Goal: Information Seeking & Learning: Learn about a topic

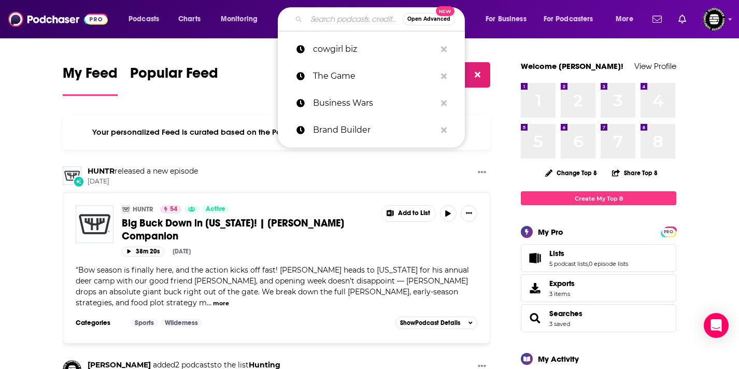
click at [343, 19] on input "Search podcasts, credits, & more..." at bounding box center [354, 19] width 96 height 17
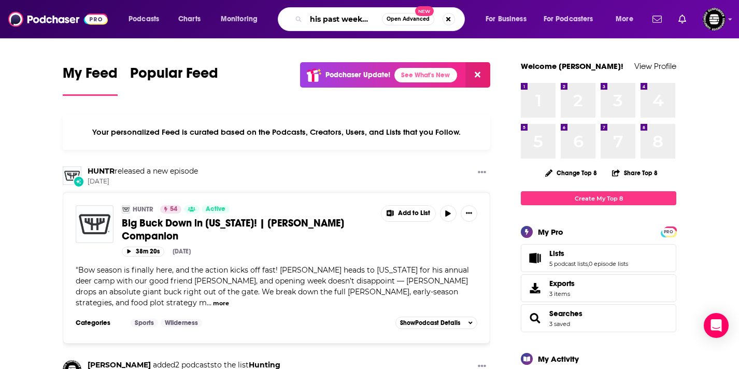
scroll to position [0, 6]
type input "this past weekend"
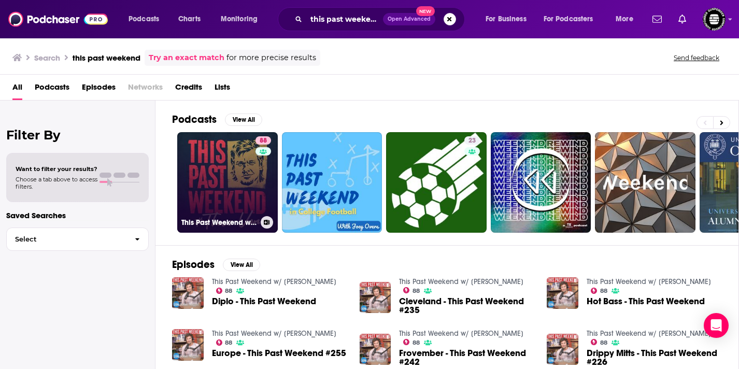
click at [217, 176] on link "88 This Past Weekend w/ Theo Von" at bounding box center [227, 182] width 101 height 101
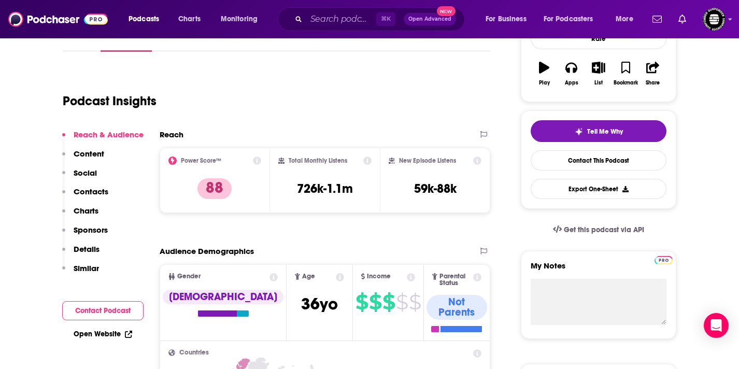
scroll to position [171, 0]
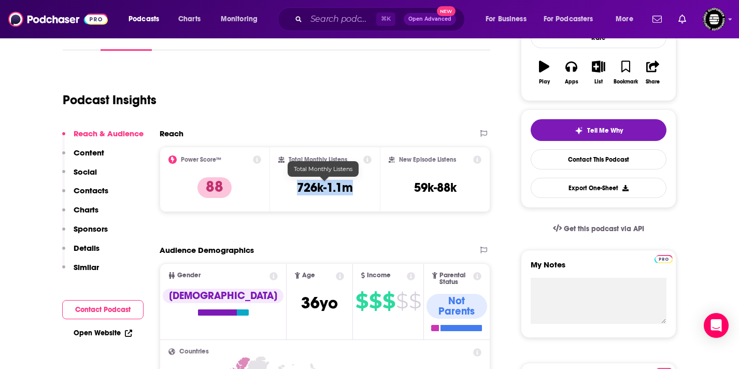
drag, startPoint x: 294, startPoint y: 186, endPoint x: 351, endPoint y: 189, distance: 56.5
click at [351, 189] on div "Total Monthly Listens 726k-1.1m" at bounding box center [325, 179] width 94 height 48
copy h3 "726k-1.1m"
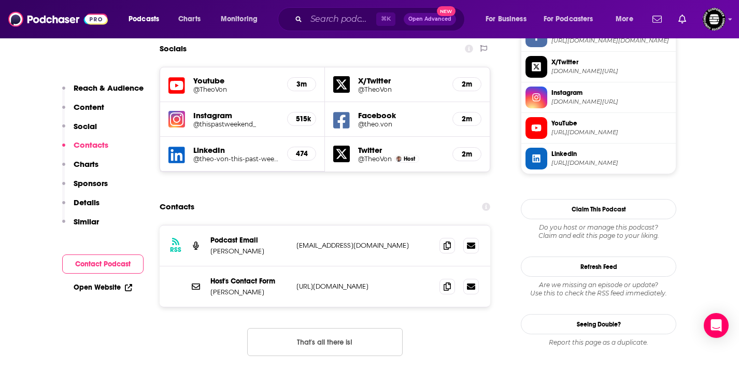
scroll to position [921, 0]
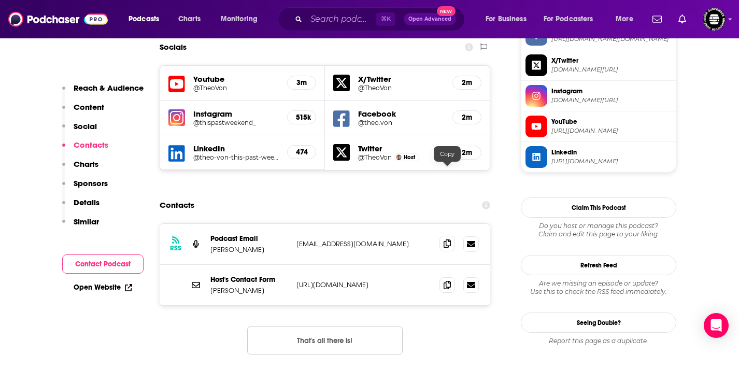
click at [445, 239] on icon at bounding box center [447, 243] width 7 height 8
click at [325, 18] on input "Search podcasts, credits, & more..." at bounding box center [341, 19] width 70 height 17
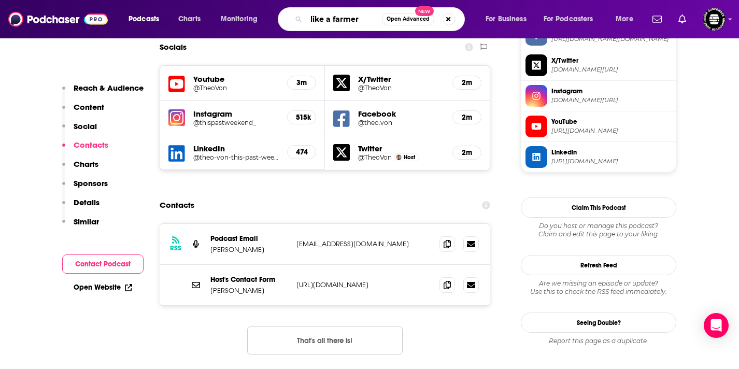
type input "like a farmer"
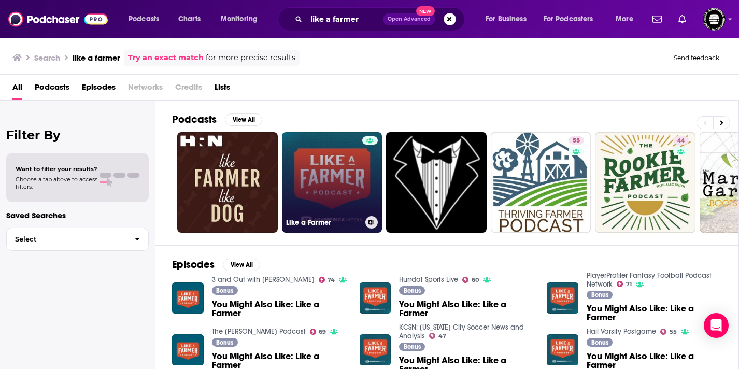
click at [341, 175] on link "Like a Farmer" at bounding box center [332, 182] width 101 height 101
click at [330, 167] on link "Like a Farmer" at bounding box center [332, 182] width 101 height 101
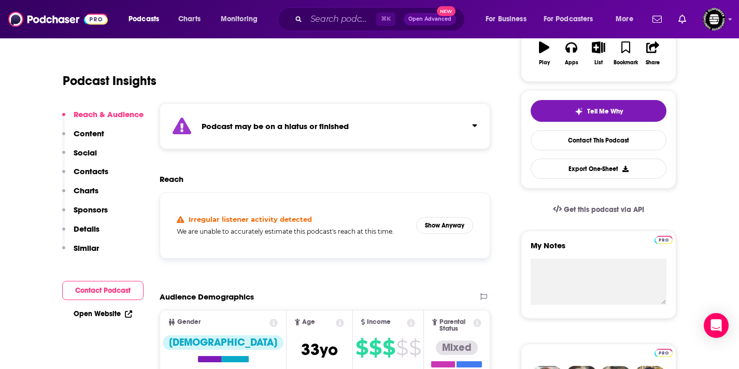
scroll to position [190, 0]
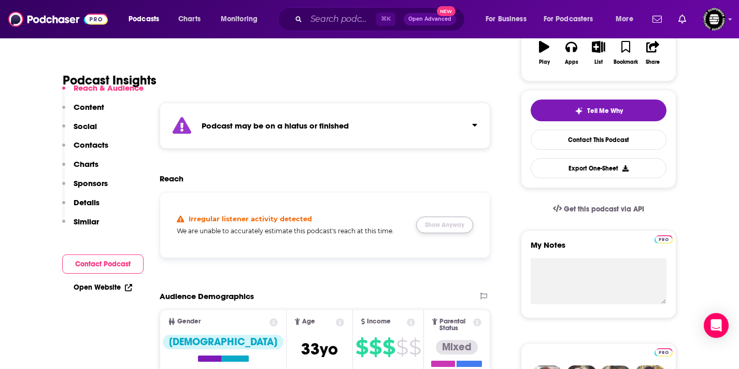
click at [459, 217] on button "Show Anyway" at bounding box center [444, 225] width 57 height 17
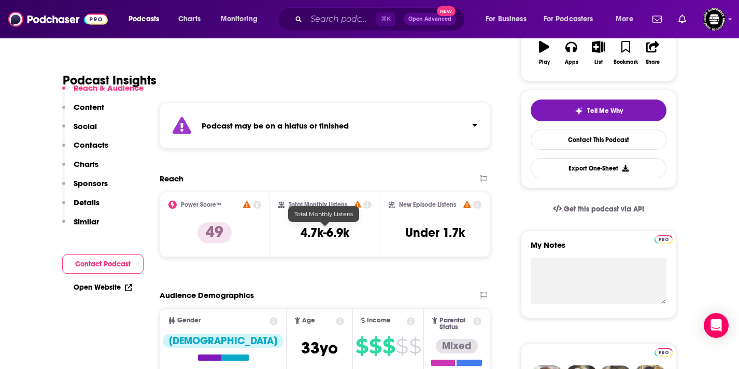
click at [345, 234] on h3 "4.7k-6.9k" at bounding box center [325, 233] width 49 height 16
drag, startPoint x: 349, startPoint y: 237, endPoint x: 301, endPoint y: 235, distance: 48.8
click at [301, 235] on h3 "4.7k-6.9k" at bounding box center [325, 233] width 49 height 16
copy h3 "4.7k-6.9k"
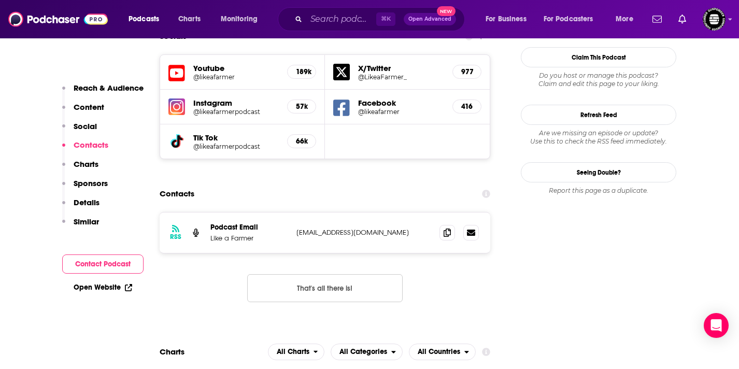
scroll to position [1026, 0]
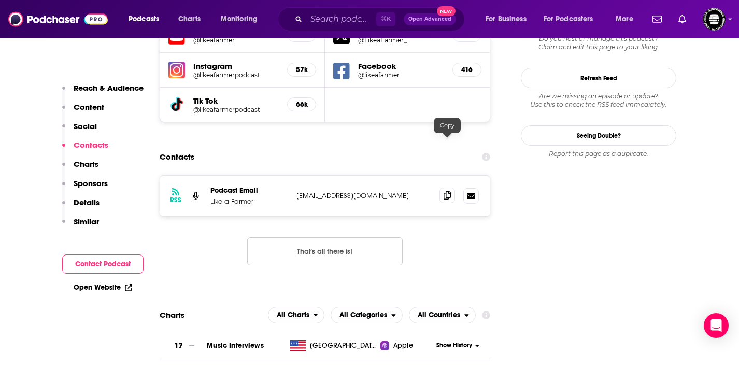
click at [444, 191] on icon at bounding box center [447, 195] width 7 height 8
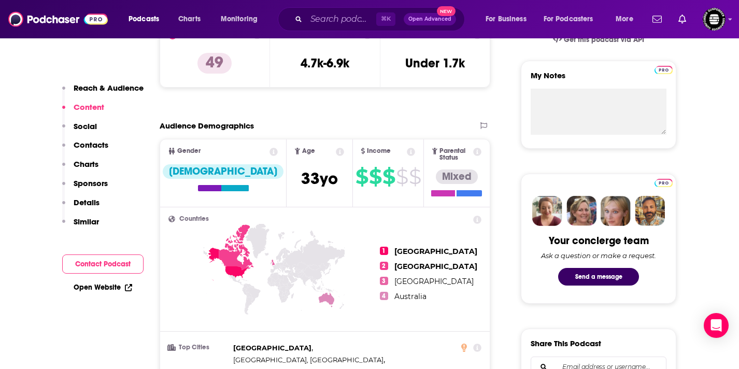
scroll to position [352, 0]
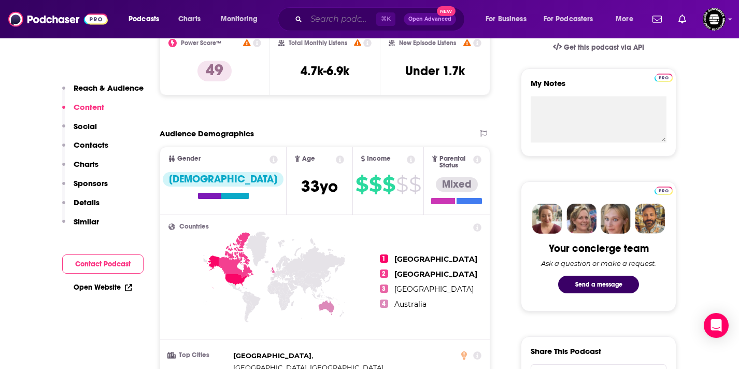
click at [323, 23] on input "Search podcasts, credits, & more..." at bounding box center [341, 19] width 70 height 17
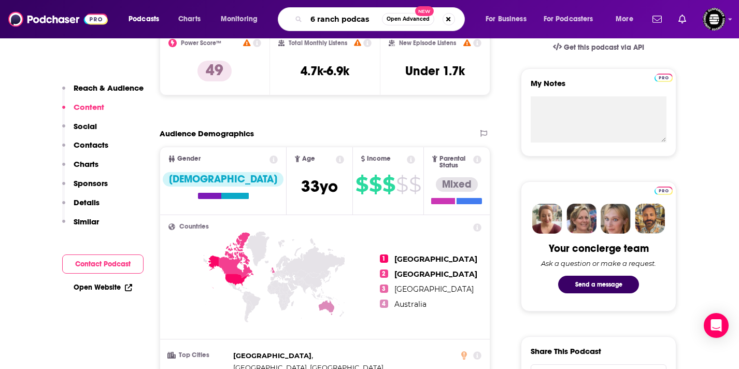
type input "6 ranch podcast"
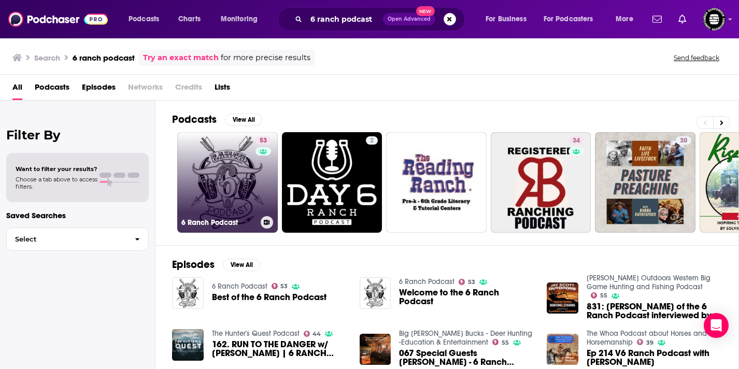
click at [237, 183] on link "53 6 Ranch Podcast" at bounding box center [227, 182] width 101 height 101
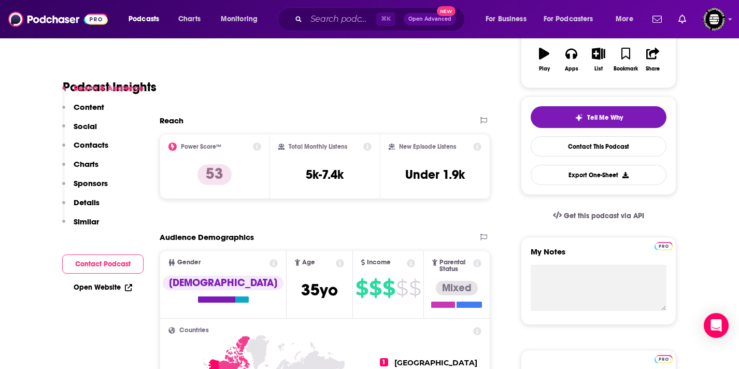
scroll to position [203, 0]
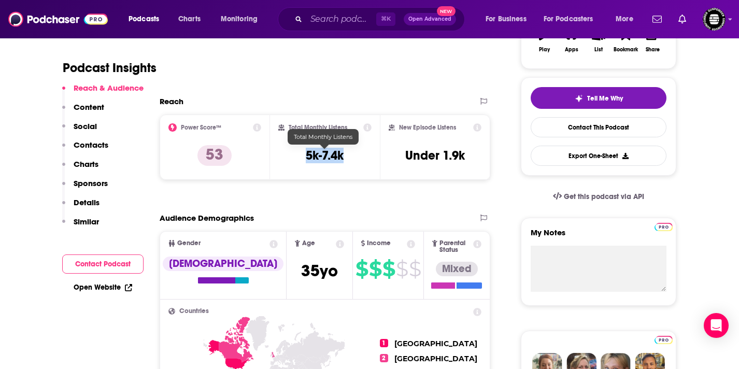
drag, startPoint x: 349, startPoint y: 157, endPoint x: 294, endPoint y: 153, distance: 55.6
click at [294, 153] on div "Total Monthly Listens 5k-7.4k" at bounding box center [325, 147] width 94 height 48
copy h3 "5k-7.4k"
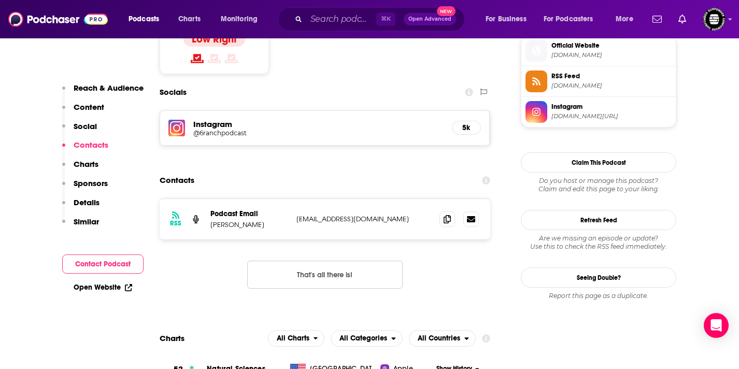
scroll to position [858, 0]
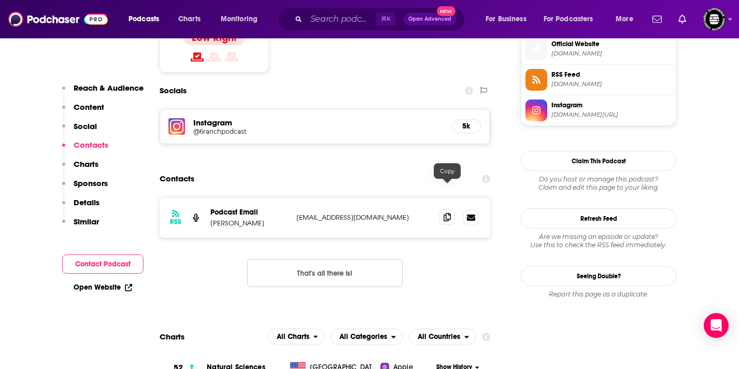
click at [448, 213] on icon at bounding box center [447, 217] width 7 height 8
click at [337, 19] on input "Search podcasts, credits, & more..." at bounding box center [341, 19] width 70 height 17
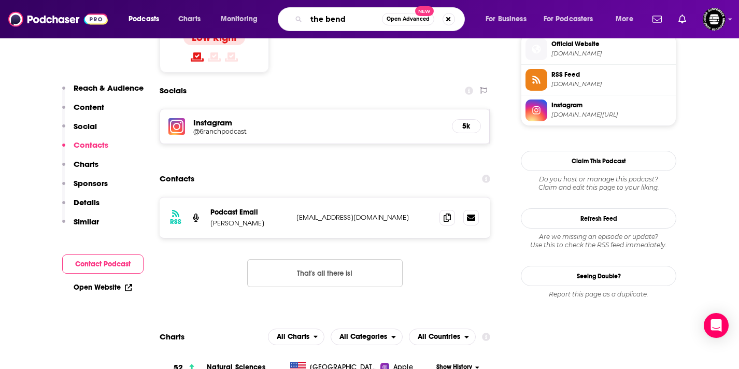
type input "the bend"
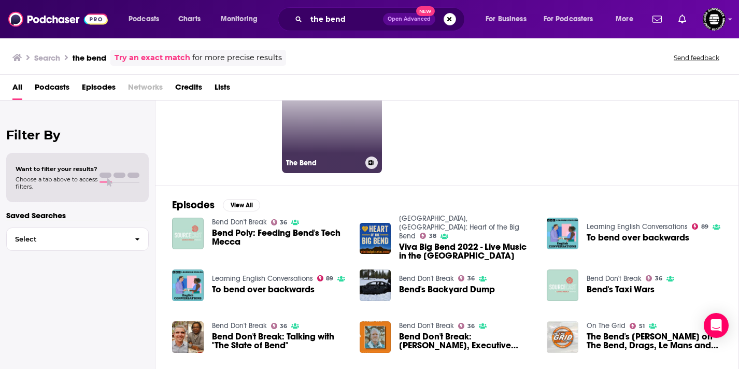
click at [322, 134] on link "28 The Bend" at bounding box center [332, 123] width 101 height 101
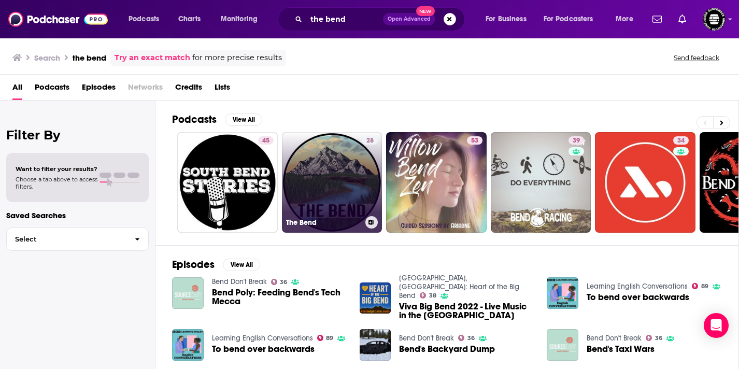
click at [332, 185] on link "28 The Bend" at bounding box center [332, 182] width 101 height 101
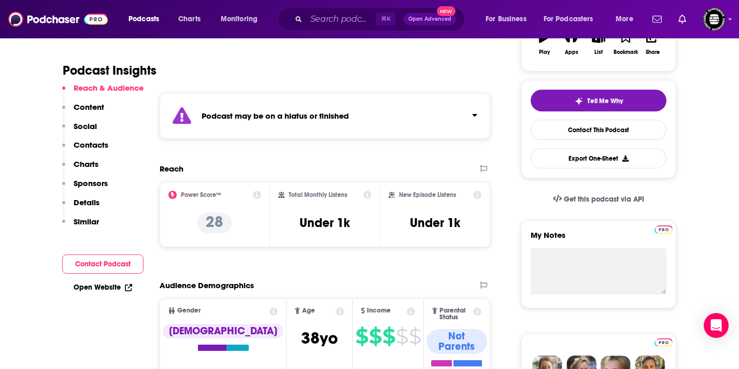
scroll to position [201, 0]
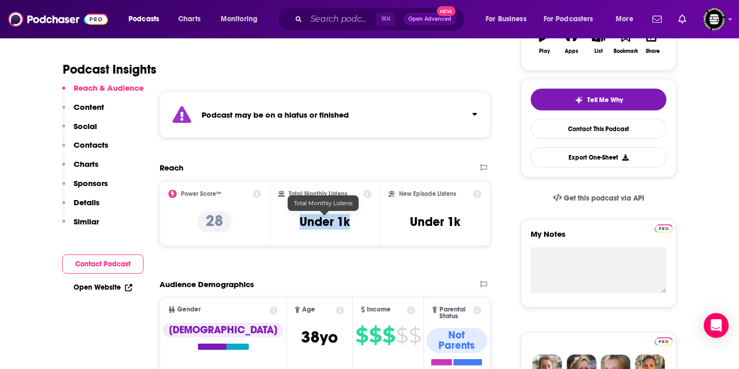
drag, startPoint x: 350, startPoint y: 220, endPoint x: 298, endPoint y: 220, distance: 51.8
click at [298, 220] on div "Total Monthly Listens Under 1k" at bounding box center [325, 214] width 94 height 48
copy h3 "Under 1k"
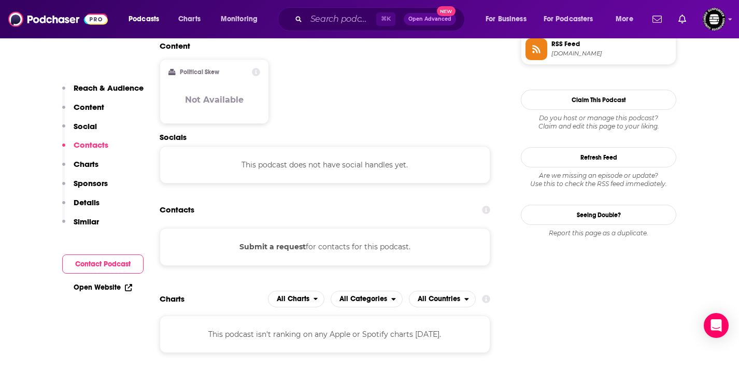
scroll to position [889, 0]
click at [337, 23] on input "Search podcasts, credits, & more..." at bounding box center [341, 19] width 70 height 17
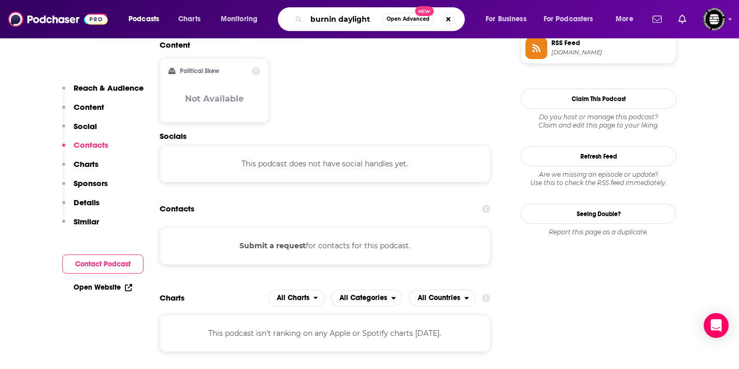
type input "burnin daylight"
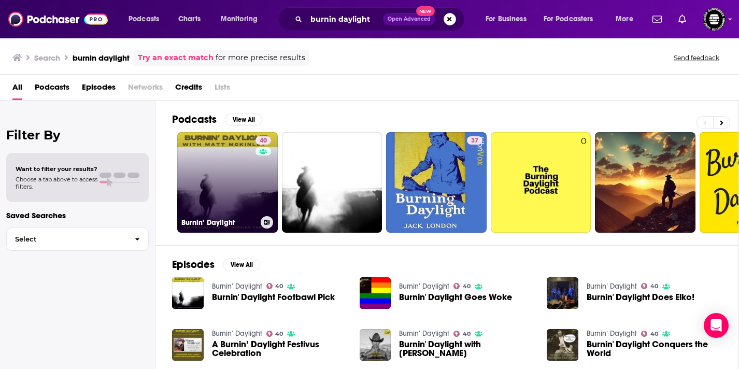
click at [221, 187] on link "40 Burnin’ Daylight" at bounding box center [227, 182] width 101 height 101
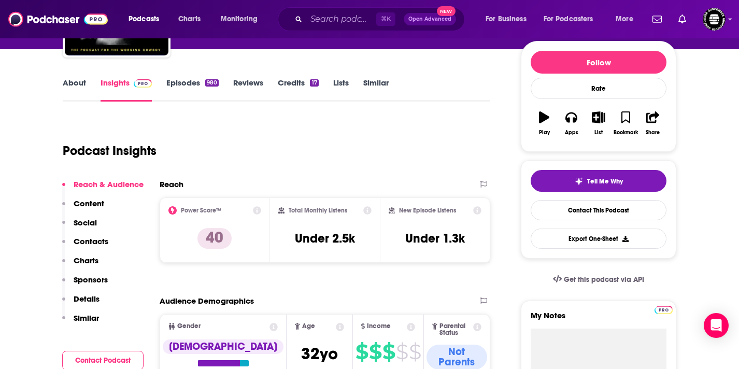
scroll to position [147, 0]
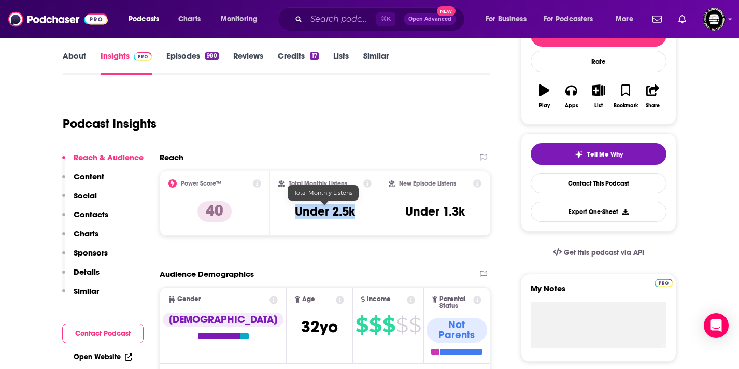
drag, startPoint x: 291, startPoint y: 212, endPoint x: 359, endPoint y: 214, distance: 67.9
click at [359, 214] on div "Total Monthly Listens Under 2.5k" at bounding box center [325, 203] width 94 height 48
copy h3 "Under 2.5k"
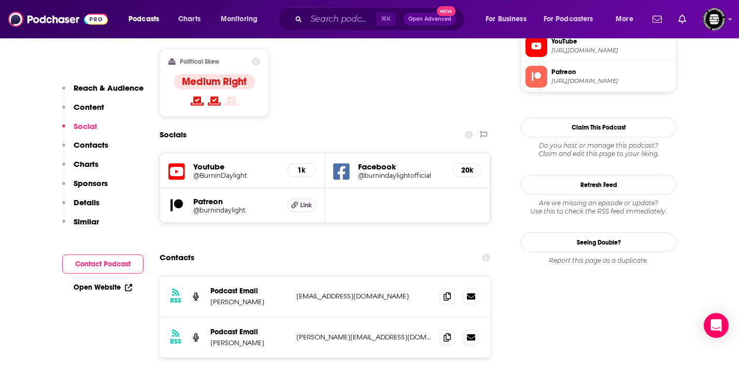
scroll to position [863, 0]
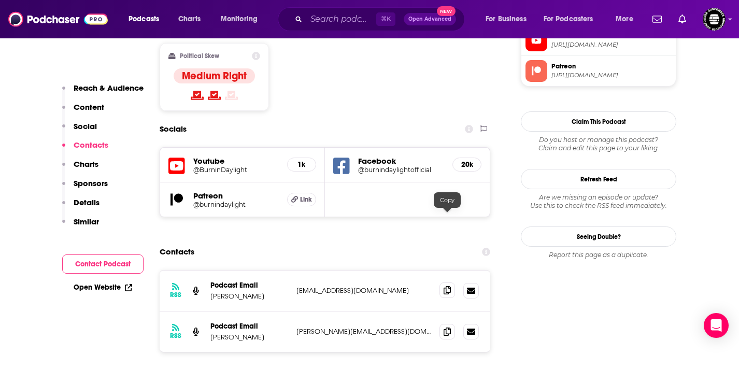
click at [448, 286] on icon at bounding box center [447, 290] width 7 height 8
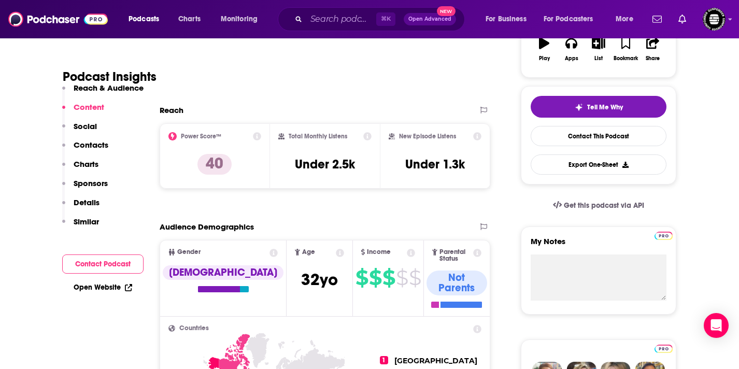
scroll to position [176, 0]
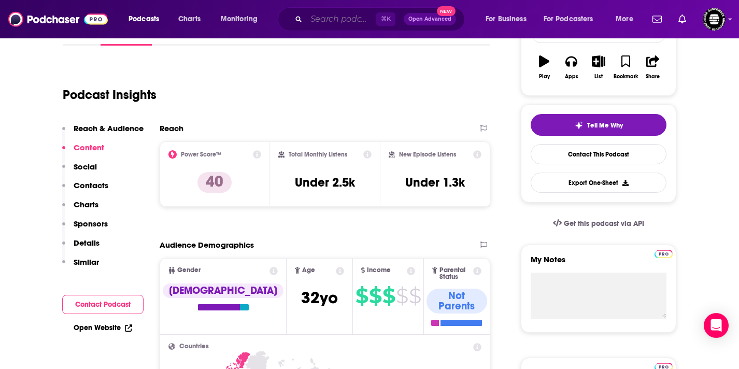
click at [345, 22] on input "Search podcasts, credits, & more..." at bounding box center [341, 19] width 70 height 17
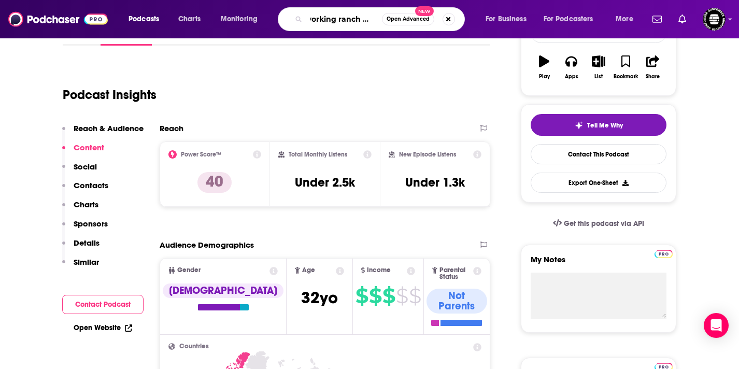
type input "working ranch radio"
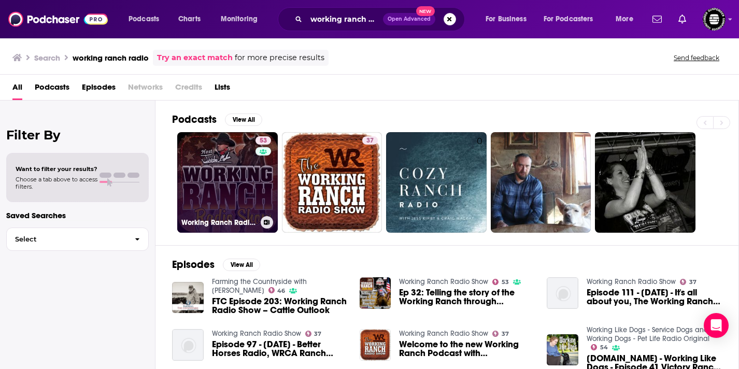
click at [241, 186] on link "53 Working Ranch Radio Show" at bounding box center [227, 182] width 101 height 101
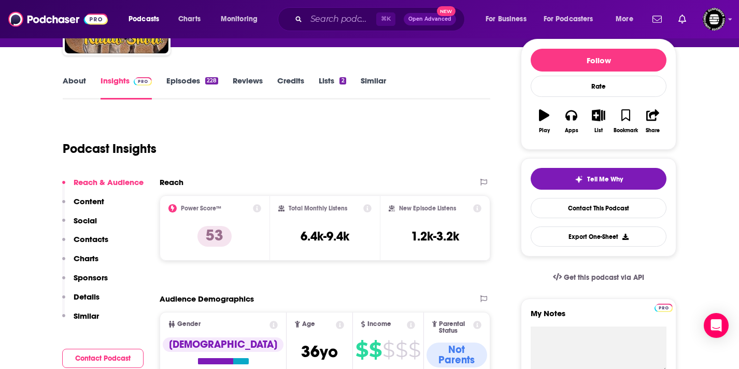
scroll to position [119, 0]
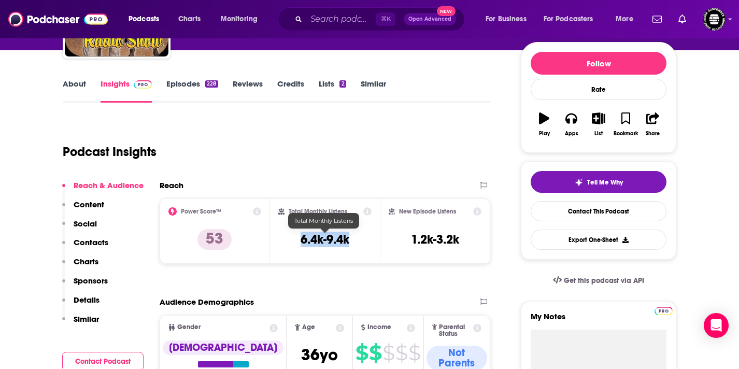
drag, startPoint x: 300, startPoint y: 240, endPoint x: 358, endPoint y: 243, distance: 58.1
click at [358, 243] on div "Total Monthly Listens 6.4k-9.4k" at bounding box center [325, 231] width 94 height 48
copy h3 "6.4k-9.4k"
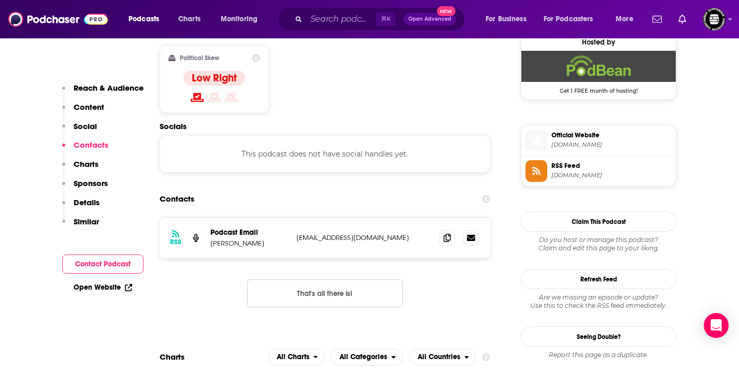
scroll to position [866, 0]
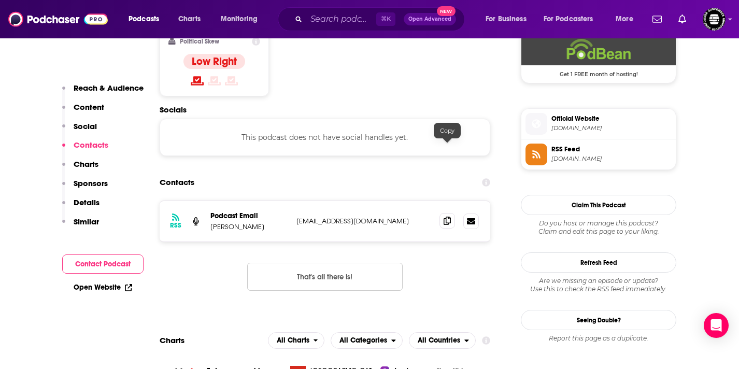
click at [445, 217] on icon at bounding box center [447, 221] width 7 height 8
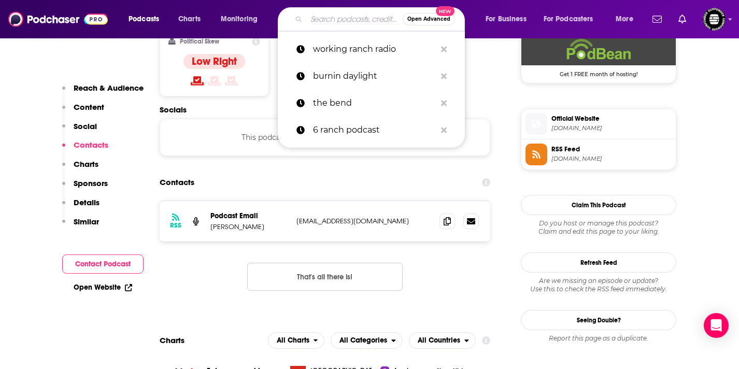
click at [343, 19] on input "Search podcasts, credits, & more..." at bounding box center [354, 19] width 96 height 17
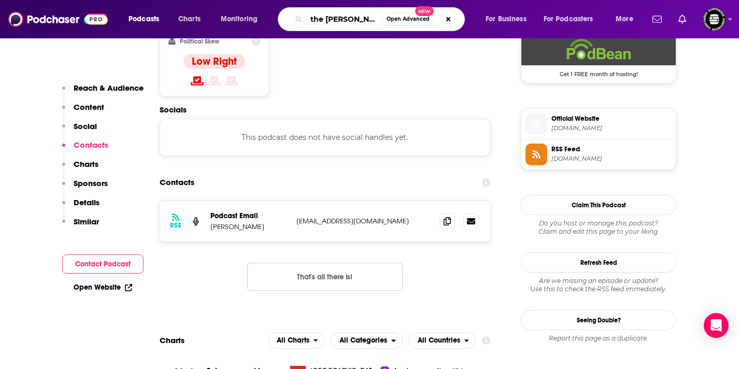
type input "the justin moore"
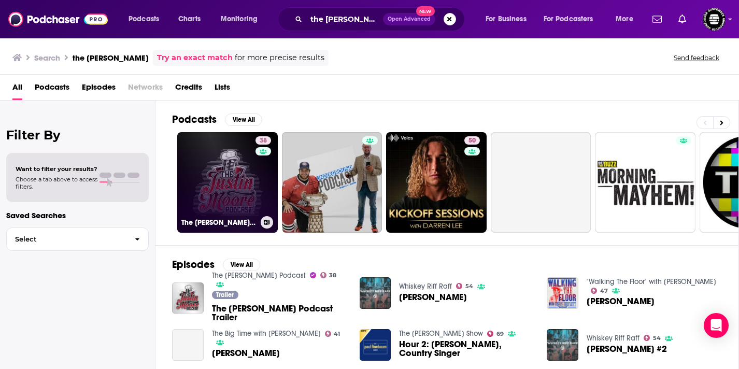
click at [227, 199] on link "38 The Justin Moore Podcast" at bounding box center [227, 182] width 101 height 101
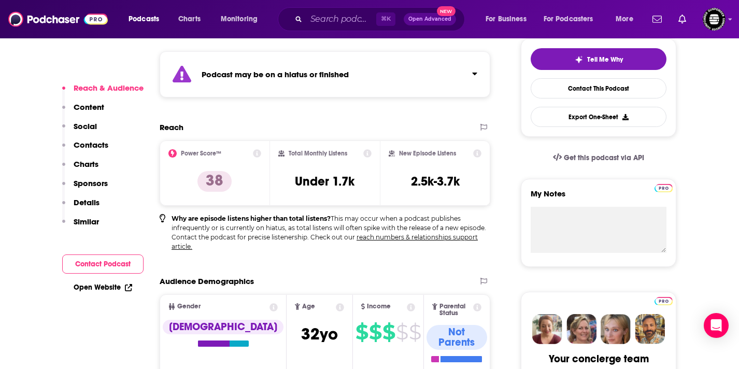
scroll to position [243, 0]
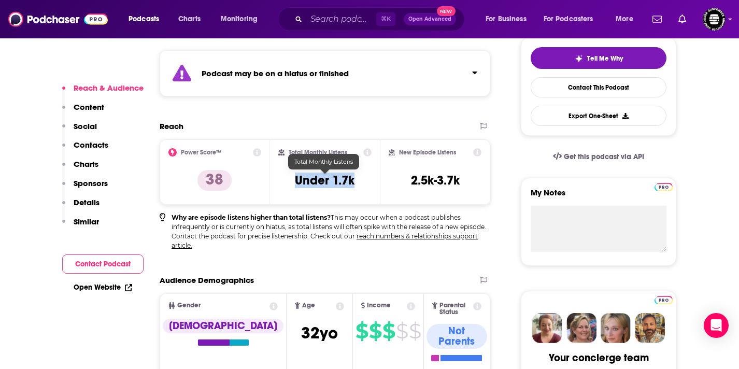
drag, startPoint x: 285, startPoint y: 178, endPoint x: 356, endPoint y: 183, distance: 71.2
click at [356, 183] on div "Total Monthly Listens Under 1.7k" at bounding box center [325, 172] width 94 height 48
copy h3 "Under 1.7k"
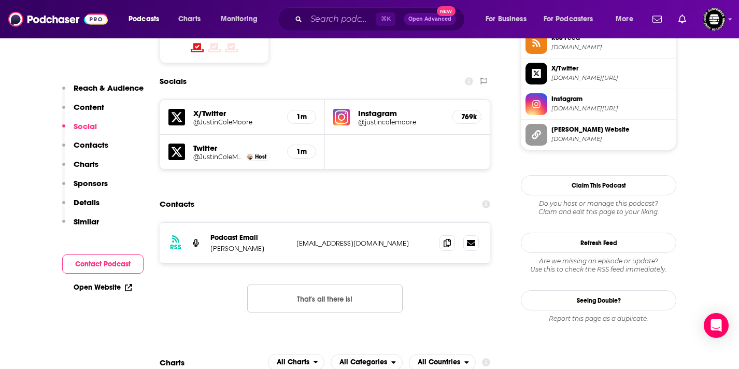
scroll to position [979, 0]
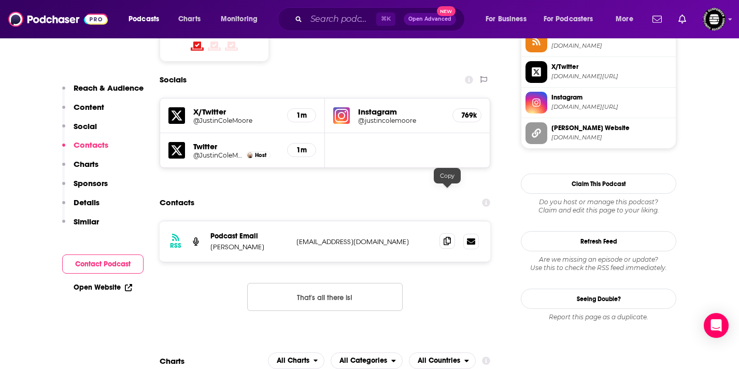
click at [446, 237] on icon at bounding box center [447, 241] width 7 height 8
click at [342, 18] on input "Search podcasts, credits, & more..." at bounding box center [341, 19] width 70 height 17
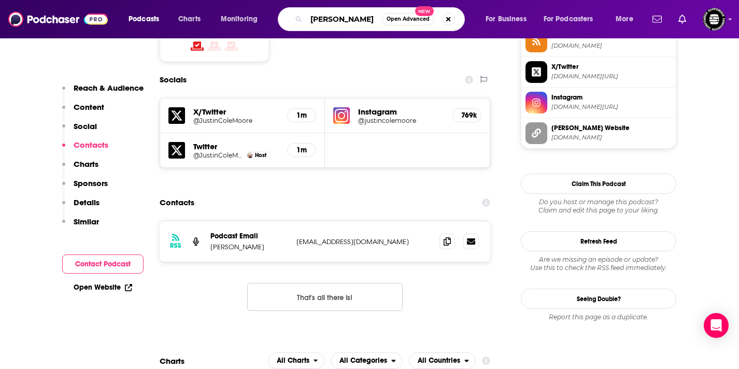
type input "dale brisbey"
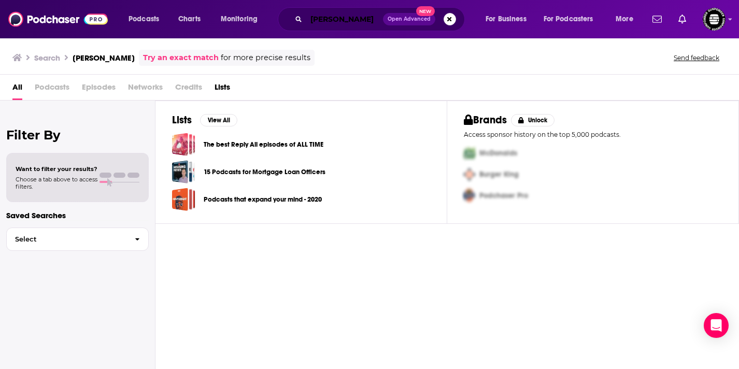
click at [366, 11] on input "dale brisbey" at bounding box center [344, 19] width 77 height 17
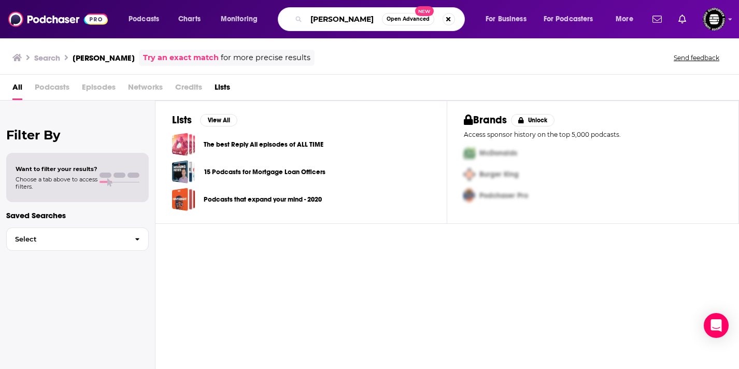
click at [366, 17] on input "dale brisbey" at bounding box center [344, 19] width 76 height 17
type input "dale brisby"
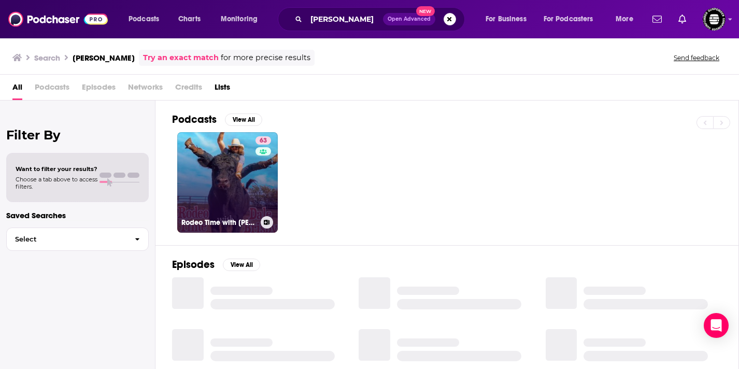
click at [229, 192] on link "63 Rodeo Time with Dale Brisby" at bounding box center [227, 182] width 101 height 101
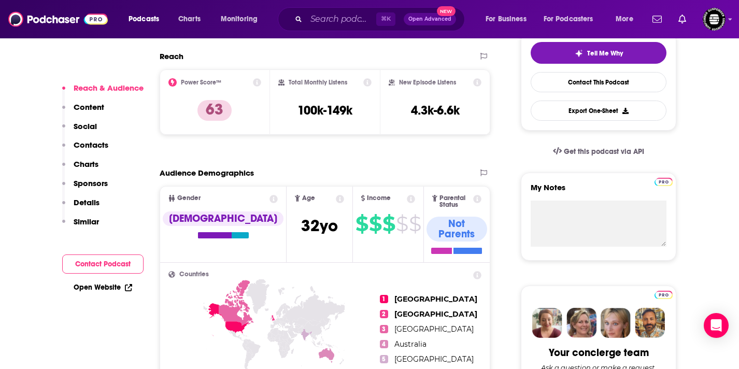
scroll to position [252, 0]
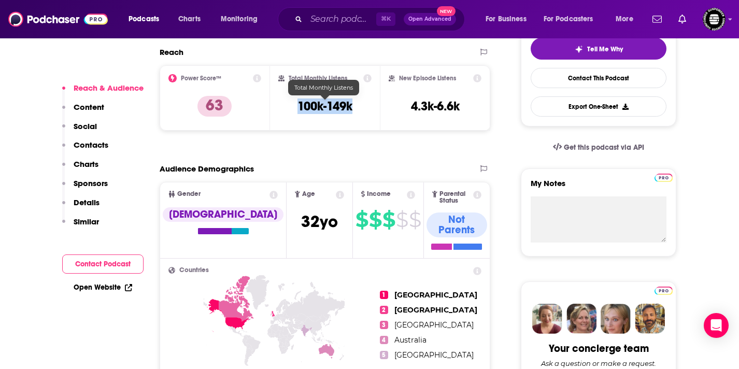
drag, startPoint x: 296, startPoint y: 106, endPoint x: 364, endPoint y: 107, distance: 67.9
click at [364, 107] on div "Total Monthly Listens 100k-149k" at bounding box center [325, 98] width 94 height 48
copy h3 "100k-149k"
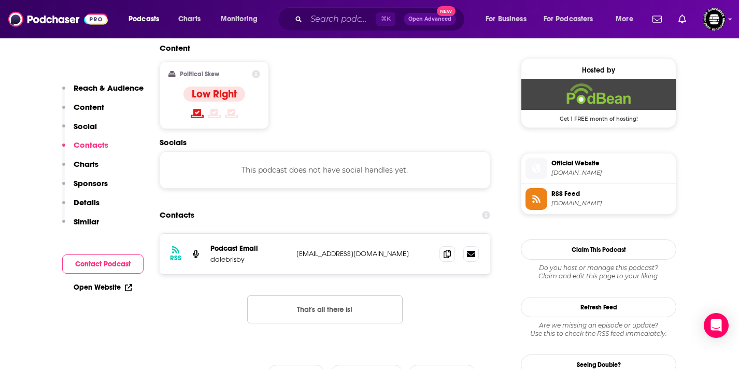
scroll to position [825, 0]
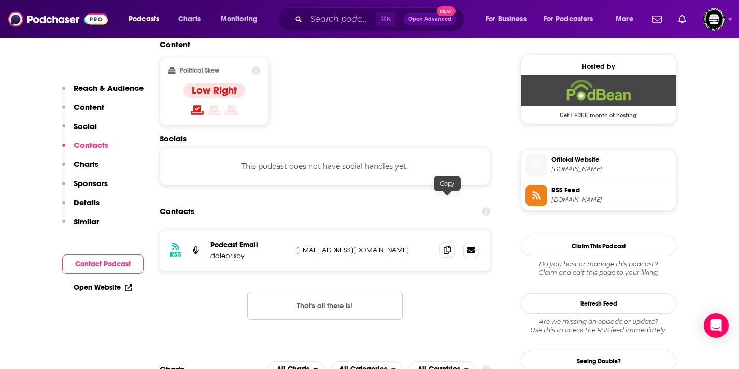
click at [447, 246] on icon at bounding box center [447, 250] width 7 height 8
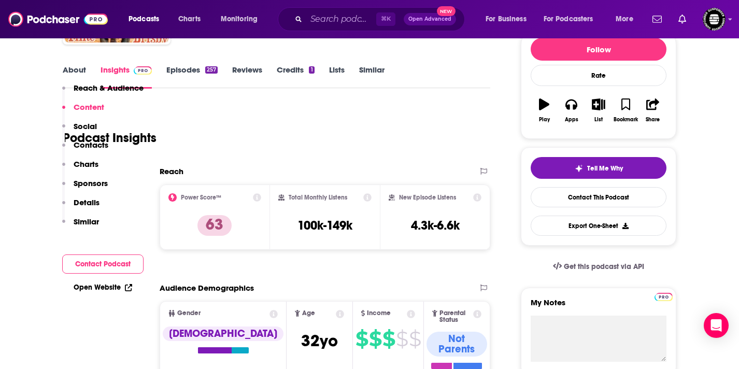
scroll to position [0, 0]
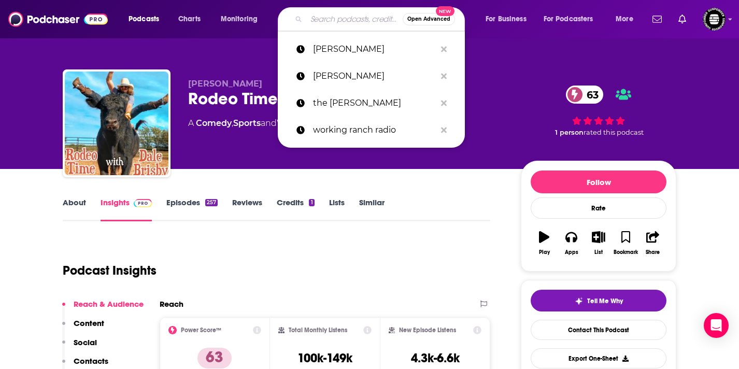
click at [315, 18] on input "Search podcasts, credits, & more..." at bounding box center [354, 19] width 96 height 17
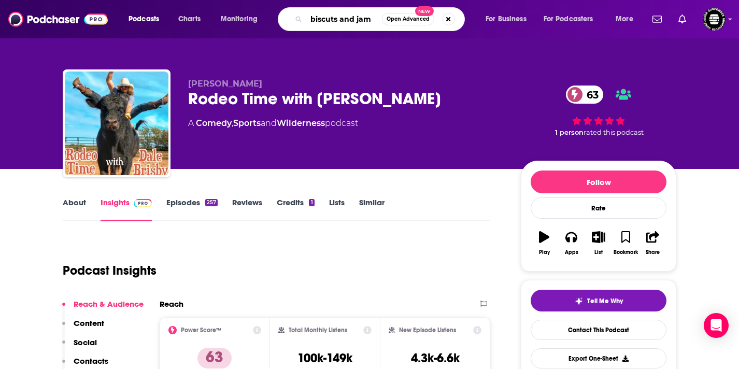
type input "biscuits and jam"
click at [374, 18] on input "biscuits and jam" at bounding box center [344, 19] width 76 height 17
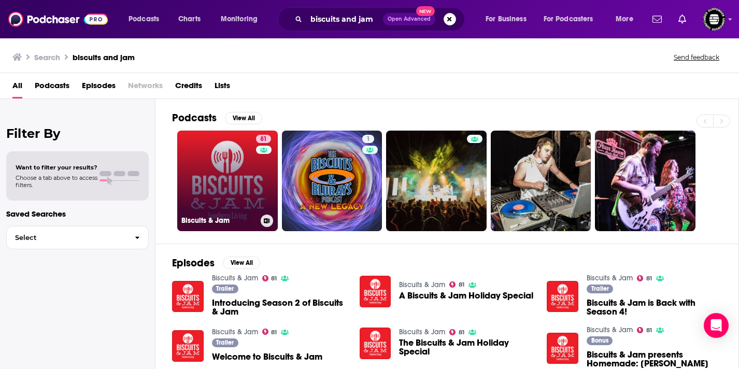
click at [222, 168] on link "81 Biscuits & Jam" at bounding box center [227, 181] width 101 height 101
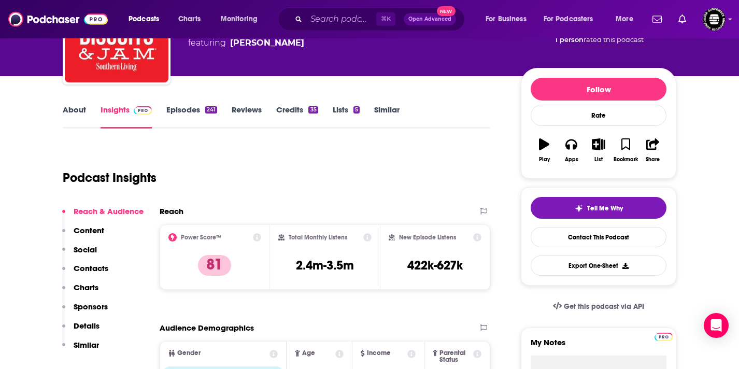
scroll to position [97, 0]
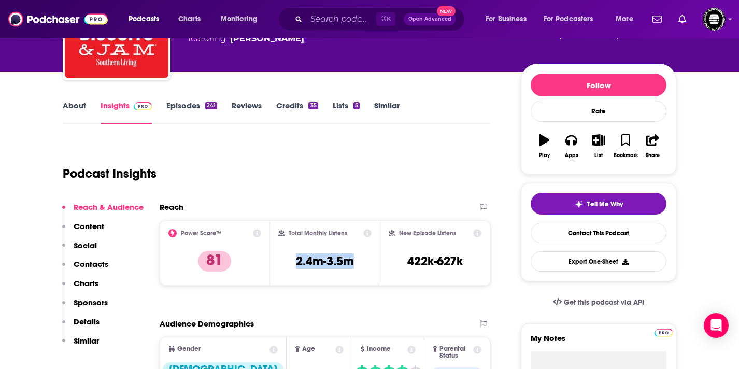
drag, startPoint x: 291, startPoint y: 260, endPoint x: 363, endPoint y: 264, distance: 72.2
click at [363, 264] on div "Total Monthly Listens 2.4m-3.5m" at bounding box center [325, 253] width 94 height 48
copy h3 "2.4m-3.5m"
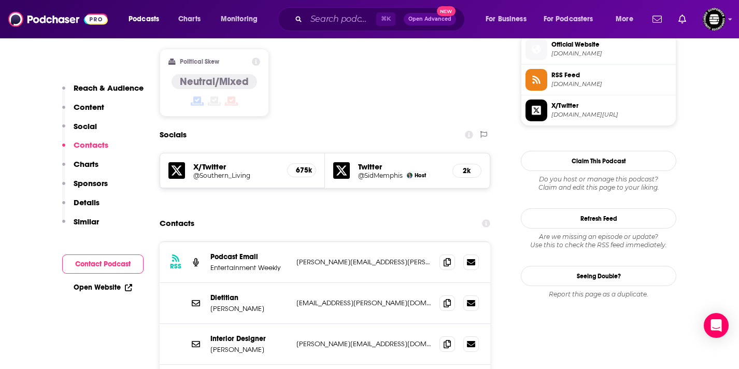
scroll to position [848, 0]
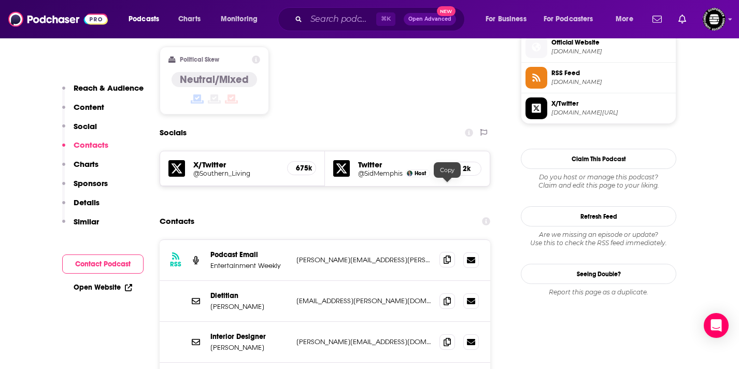
click at [448, 256] on icon at bounding box center [447, 260] width 7 height 8
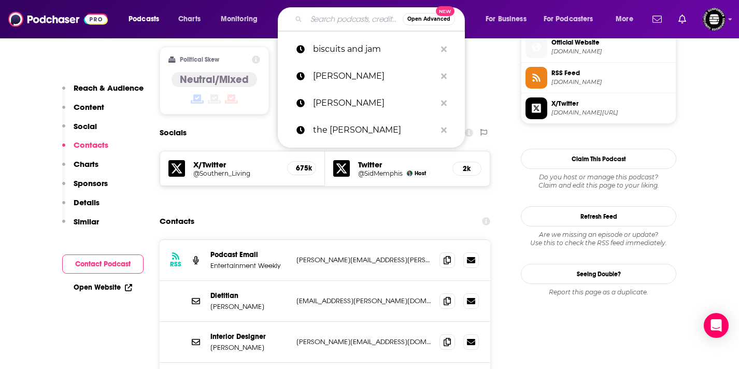
click at [325, 23] on input "Search podcasts, credits, & more..." at bounding box center [354, 19] width 96 height 17
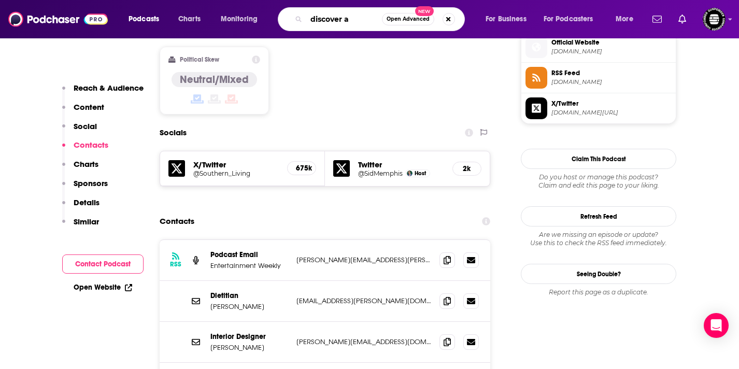
type input "discover ag"
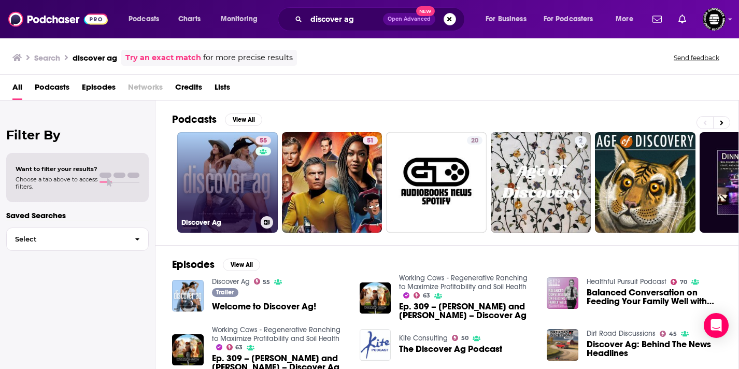
click at [202, 178] on link "55 Discover Ag" at bounding box center [227, 182] width 101 height 101
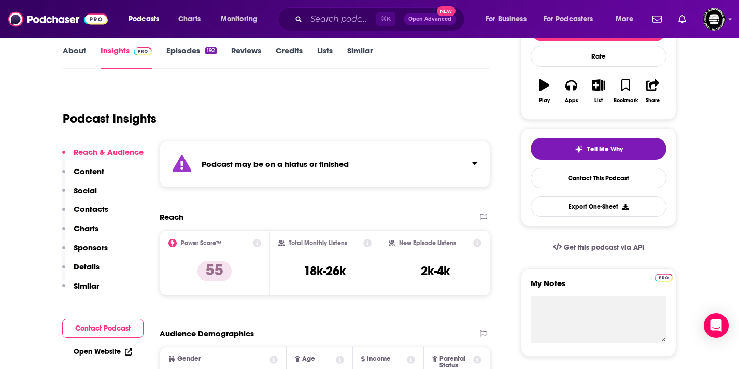
scroll to position [158, 0]
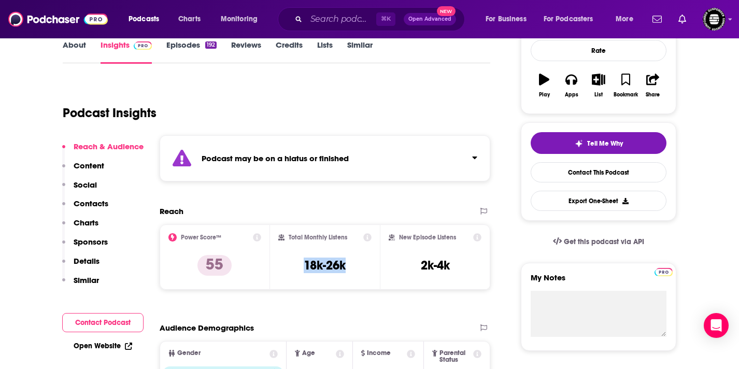
drag, startPoint x: 352, startPoint y: 266, endPoint x: 300, endPoint y: 266, distance: 51.8
click at [300, 266] on div "Total Monthly Listens 18k-26k" at bounding box center [325, 257] width 94 height 48
copy h3 "18k-26k"
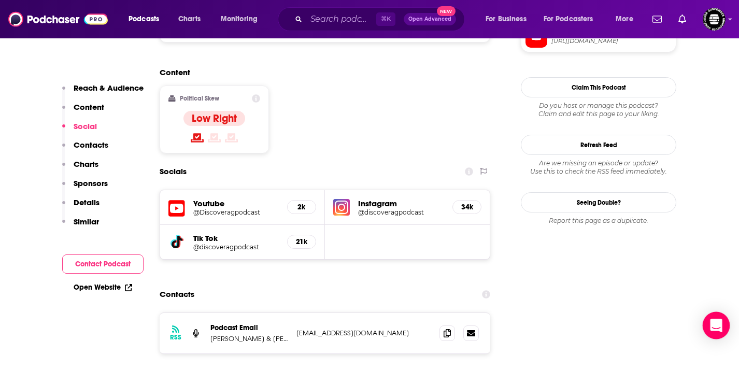
scroll to position [900, 0]
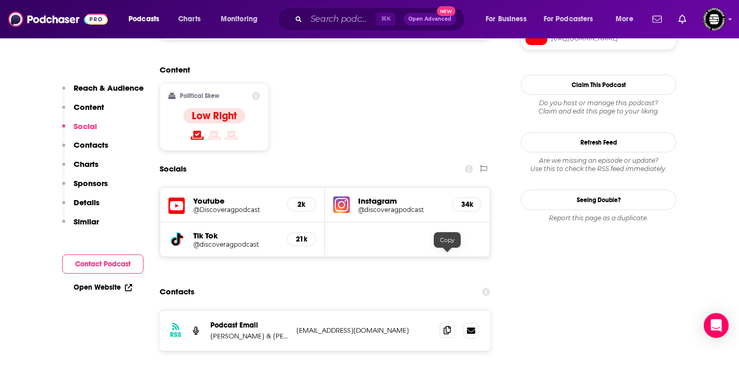
click at [448, 326] on icon at bounding box center [447, 330] width 7 height 8
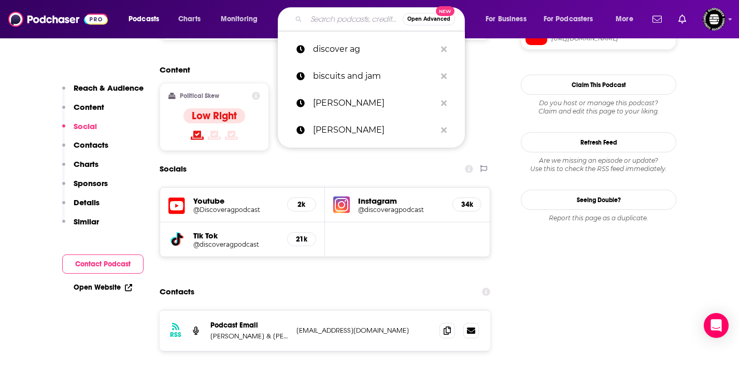
click at [354, 21] on input "Search podcasts, credits, & more..." at bounding box center [354, 19] width 96 height 17
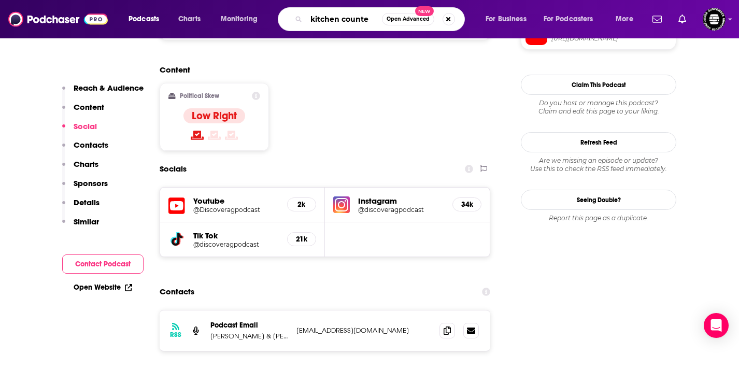
type input "kitchen counter"
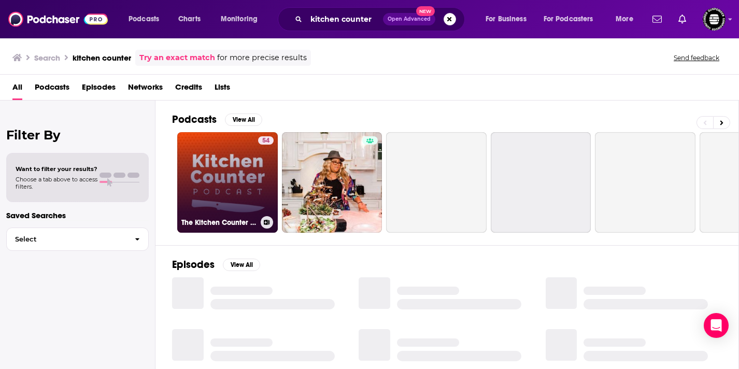
click at [239, 178] on link "54 The Kitchen Counter - Home Cooking Tips and Inspiration" at bounding box center [227, 182] width 101 height 101
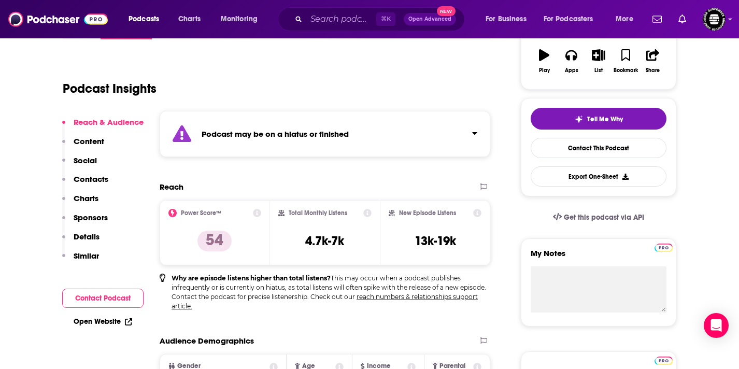
scroll to position [185, 0]
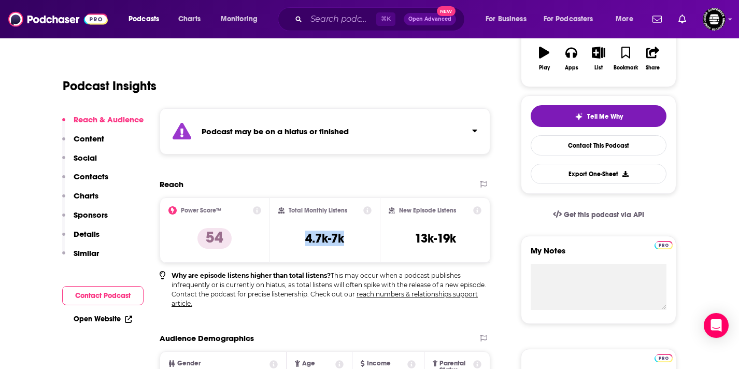
drag, startPoint x: 347, startPoint y: 242, endPoint x: 300, endPoint y: 242, distance: 47.2
click at [300, 242] on div "Total Monthly Listens 4.7k-7k" at bounding box center [325, 230] width 94 height 48
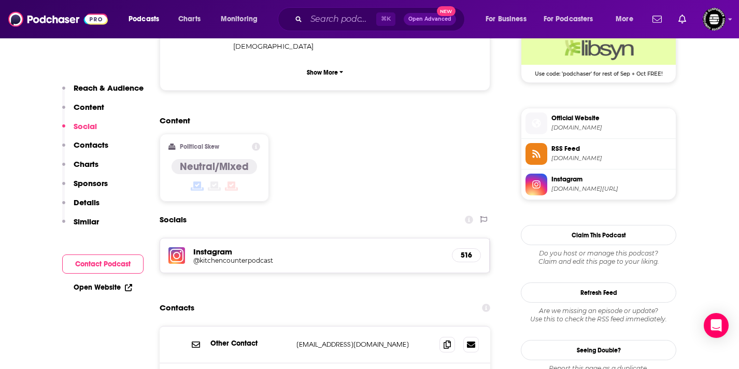
scroll to position [892, 0]
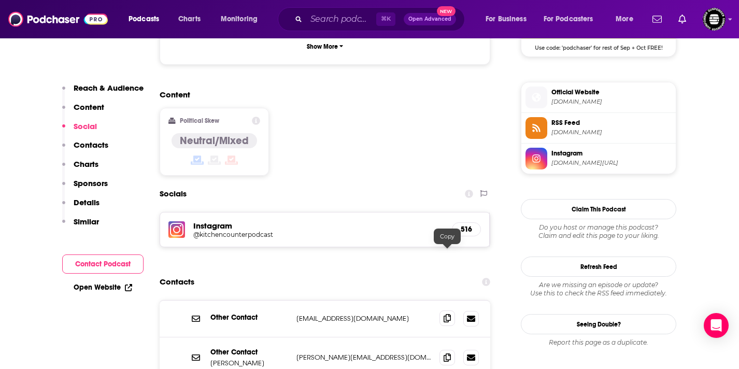
click at [449, 314] on icon at bounding box center [447, 318] width 7 height 8
click at [446, 353] on icon at bounding box center [447, 357] width 7 height 8
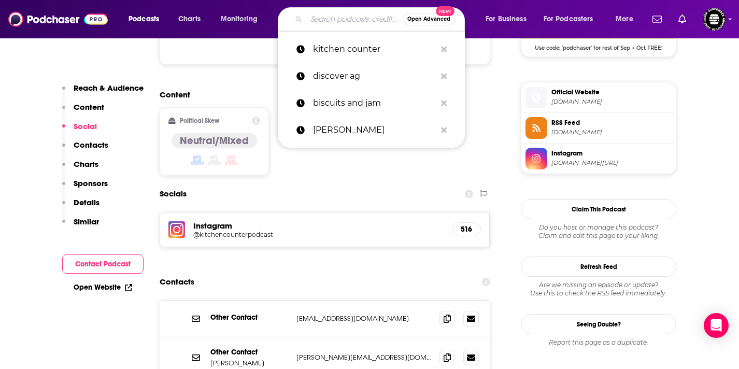
click at [348, 19] on input "Search podcasts, credits, & more..." at bounding box center [354, 19] width 96 height 17
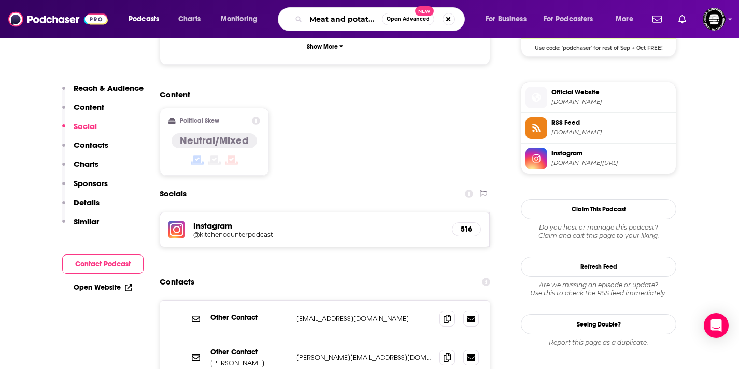
type input "Meat and potatoes"
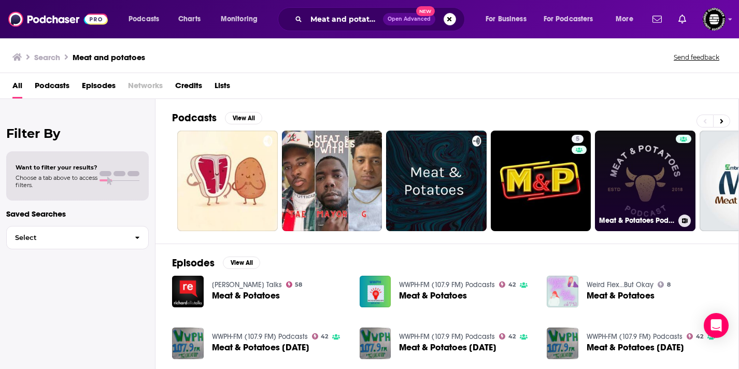
click at [636, 166] on link "Meat & Potatoes Podcast" at bounding box center [645, 181] width 101 height 101
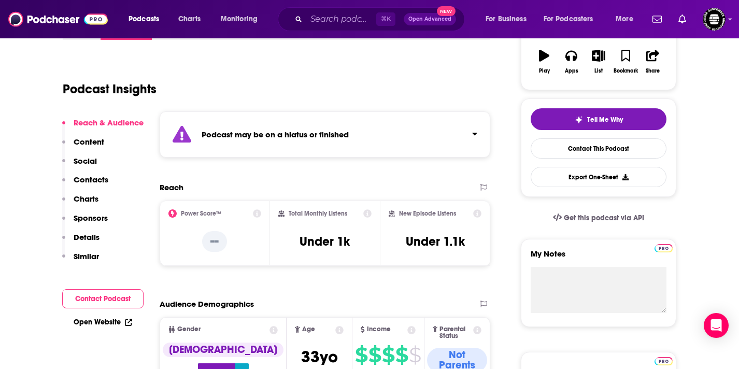
scroll to position [182, 0]
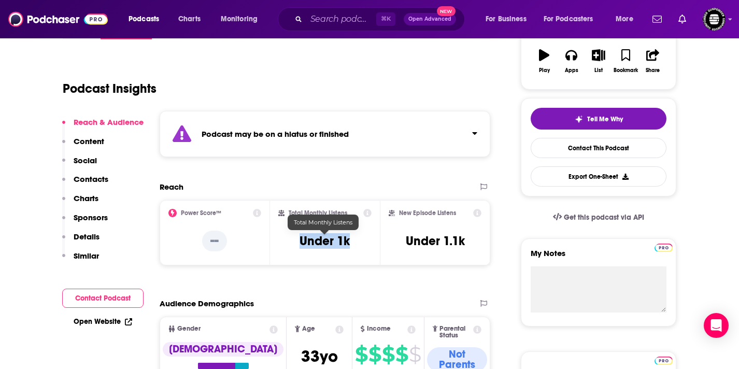
drag, startPoint x: 353, startPoint y: 243, endPoint x: 296, endPoint y: 243, distance: 57.5
click at [296, 243] on div "Total Monthly Listens Under 1k" at bounding box center [325, 233] width 94 height 48
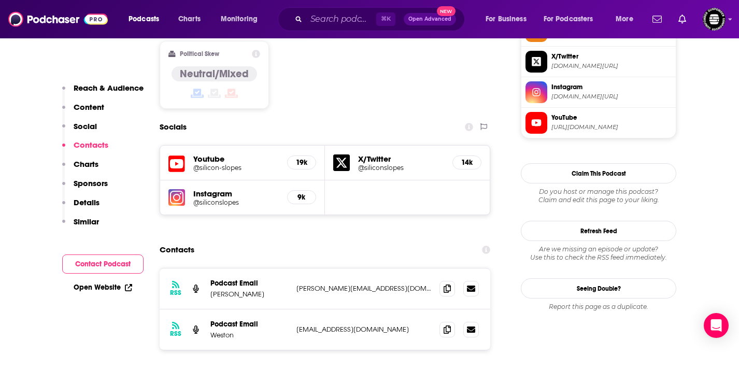
scroll to position [907, 0]
click at [446, 283] on icon at bounding box center [447, 287] width 7 height 8
click at [361, 22] on input "Search podcasts, credits, & more..." at bounding box center [341, 19] width 70 height 17
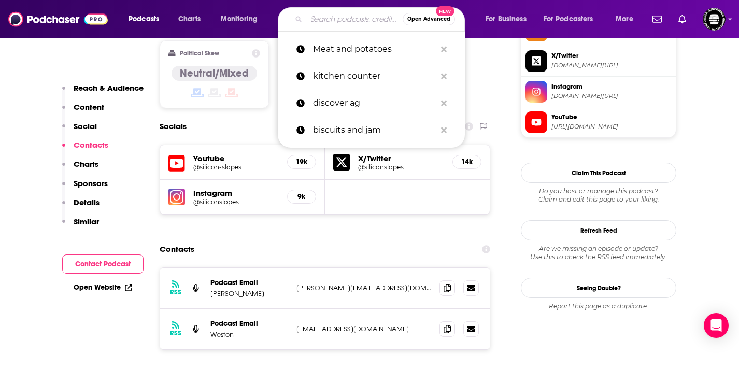
paste input "How to BBQ Right"
type input "How to BBQ Right"
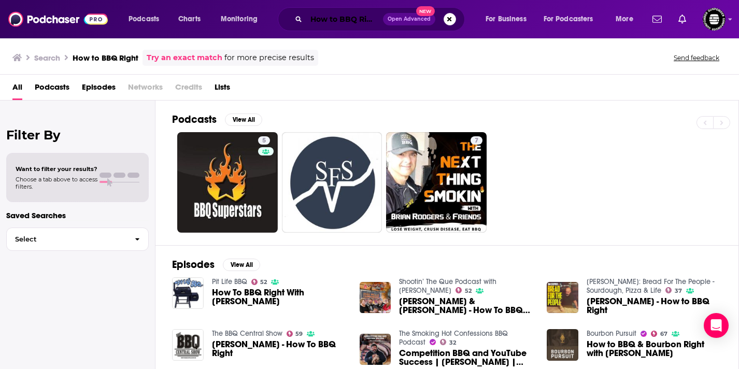
click at [345, 23] on input "How to BBQ Right" at bounding box center [344, 19] width 77 height 17
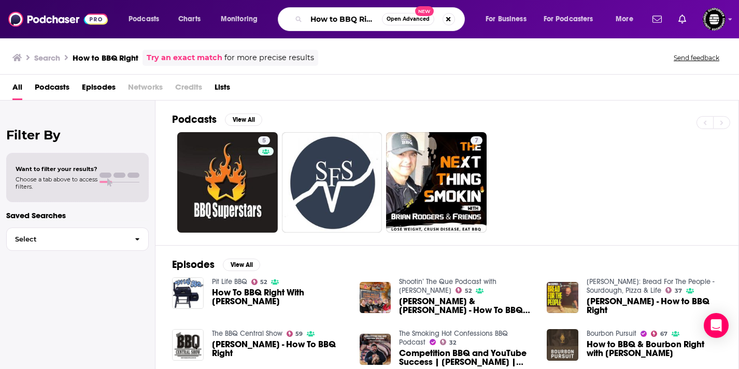
click at [345, 23] on input "How to BBQ Right" at bounding box center [344, 19] width 76 height 17
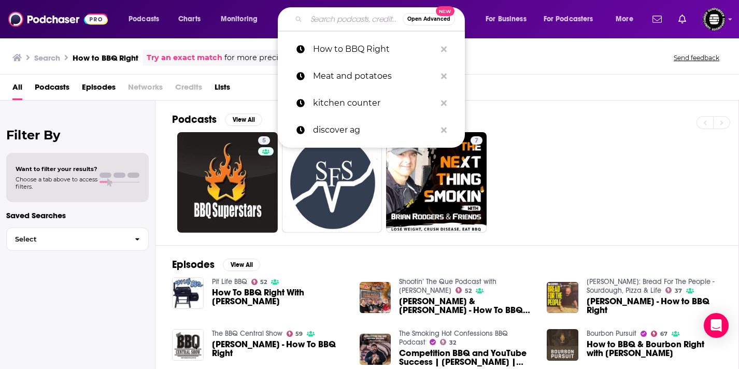
paste input "The Grill Coach"
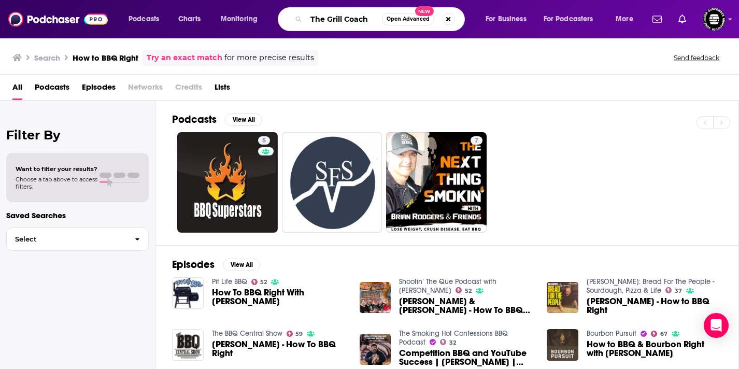
type input "The Grill Coach"
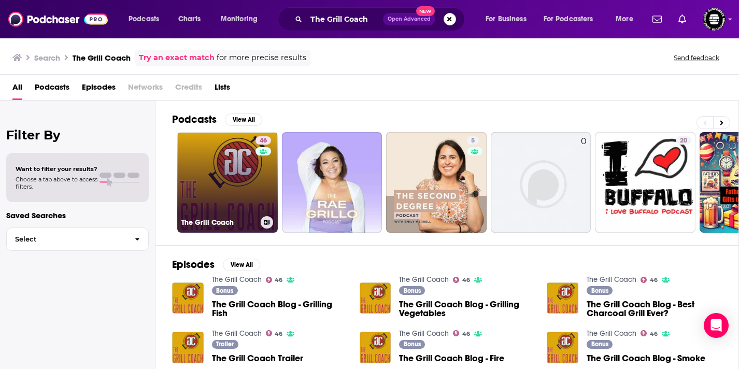
click at [235, 169] on link "46 The Grill Coach" at bounding box center [227, 182] width 101 height 101
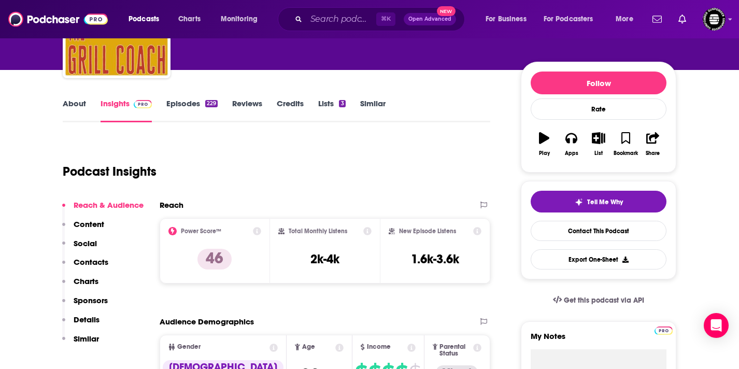
scroll to position [105, 0]
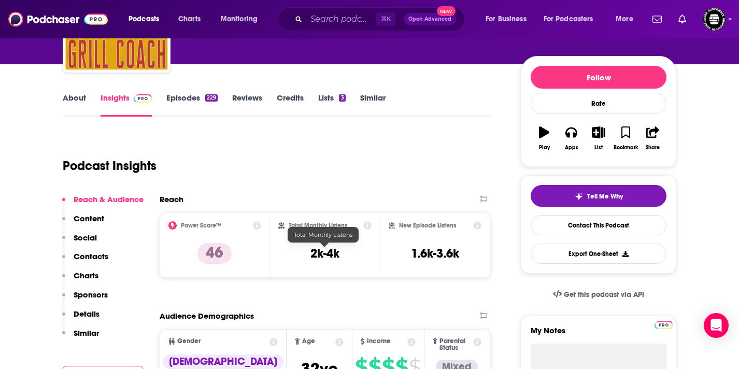
click at [320, 253] on h3 "2k-4k" at bounding box center [324, 254] width 29 height 16
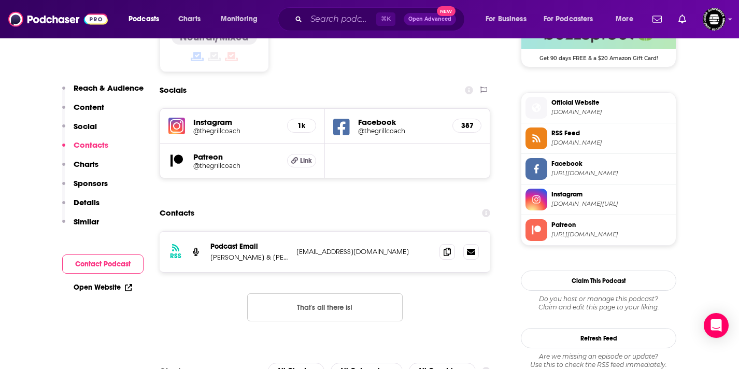
scroll to position [883, 0]
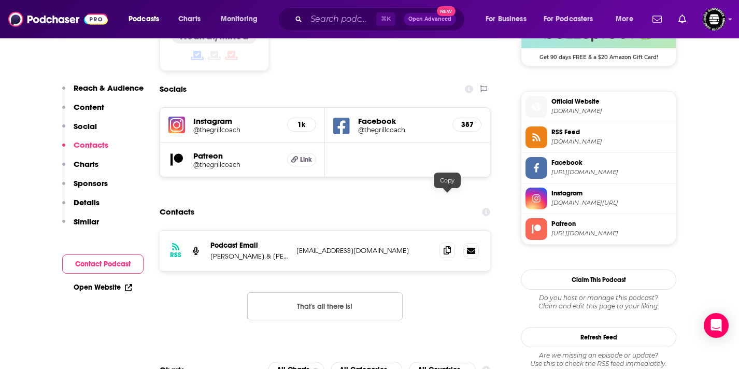
click at [450, 243] on span at bounding box center [447, 251] width 16 height 16
click at [326, 16] on input "Search podcasts, credits, & more..." at bounding box center [341, 19] width 70 height 17
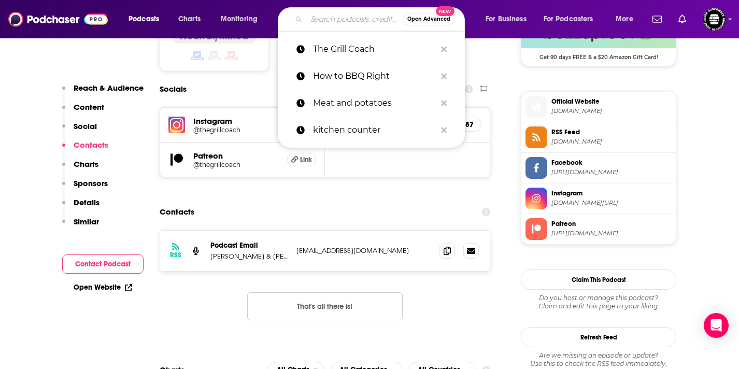
paste input "Meet & Greet BBQ"
type input "Meet & Greet BBQ"
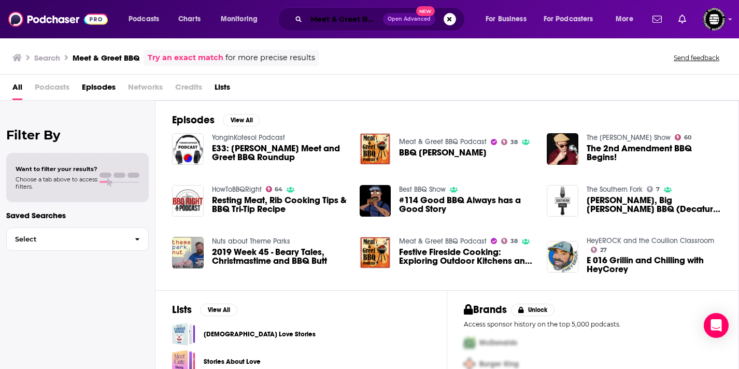
click at [326, 22] on input "Meet & Greet BBQ" at bounding box center [344, 19] width 77 height 17
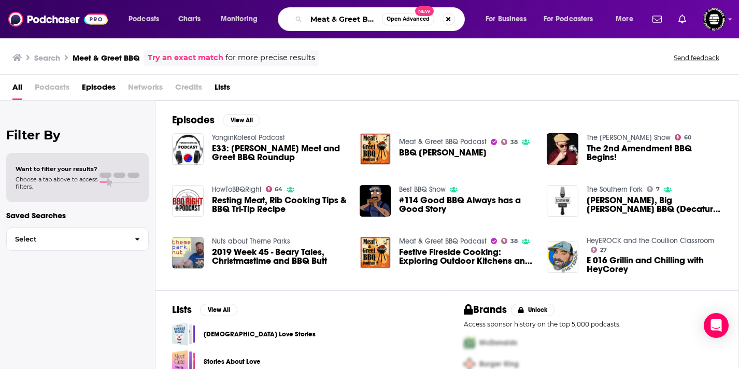
type input "Meat & Greet BBQ"
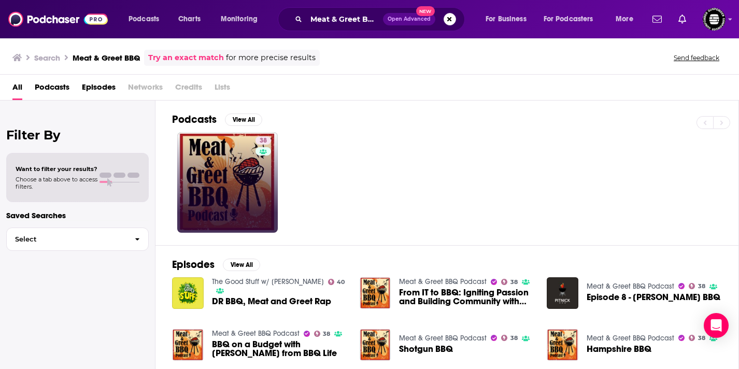
click at [208, 179] on link "38" at bounding box center [227, 182] width 101 height 101
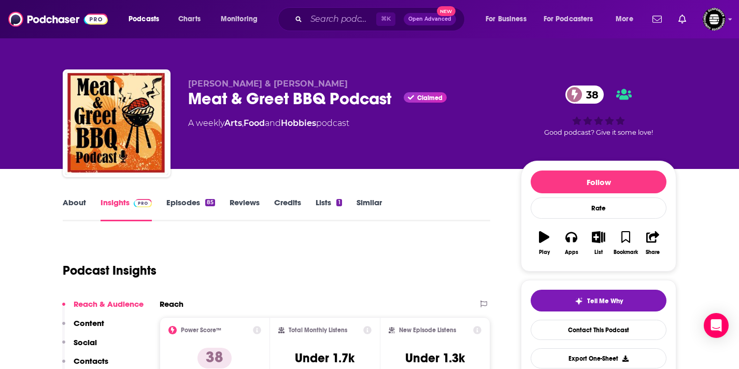
scroll to position [147, 0]
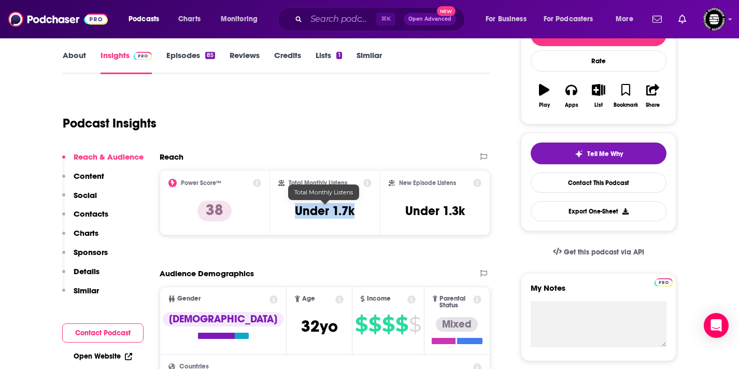
drag, startPoint x: 361, startPoint y: 212, endPoint x: 281, endPoint y: 215, distance: 79.3
click at [281, 215] on div "Total Monthly Listens Under 1.7k" at bounding box center [325, 203] width 94 height 48
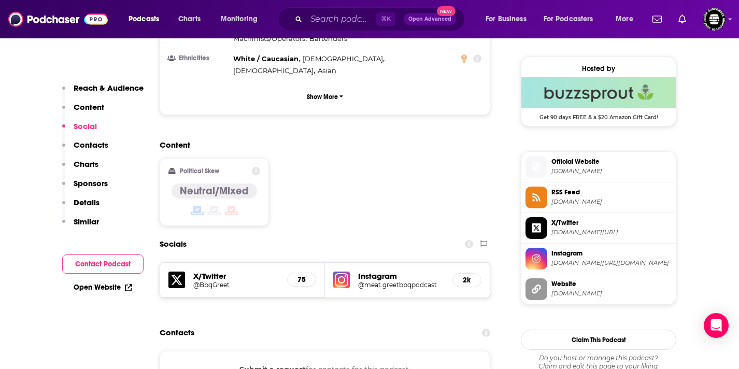
scroll to position [741, 0]
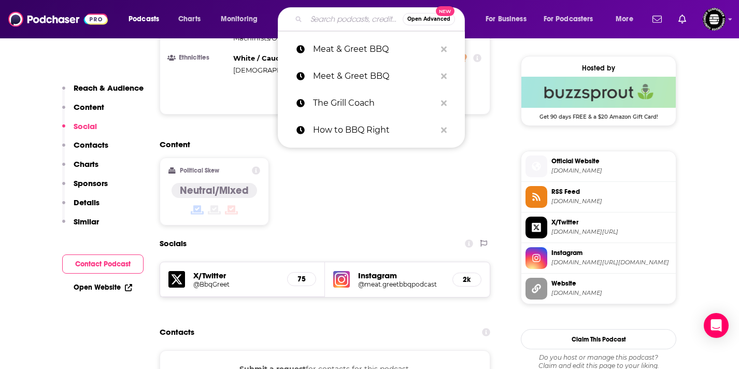
click at [325, 18] on input "Search podcasts, credits, & more..." at bounding box center [354, 19] width 96 height 17
paste input "Shawn Ryan Show"
type input "Shawn Ryan Show"
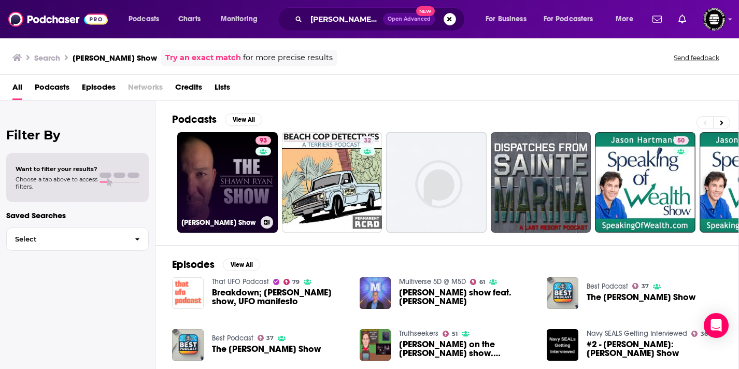
click at [233, 175] on link "93 Shawn Ryan Show" at bounding box center [227, 182] width 101 height 101
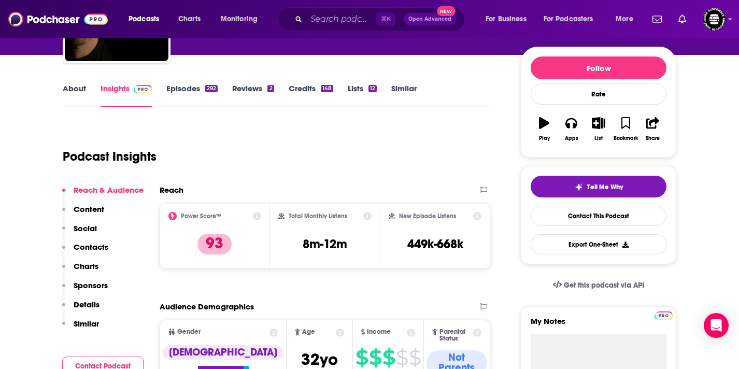
scroll to position [130, 0]
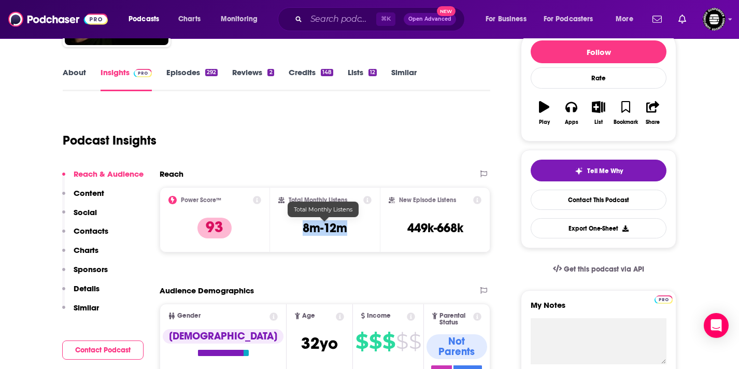
drag, startPoint x: 299, startPoint y: 227, endPoint x: 343, endPoint y: 228, distance: 44.6
click at [343, 228] on div "Total Monthly Listens 8m-12m" at bounding box center [325, 220] width 94 height 48
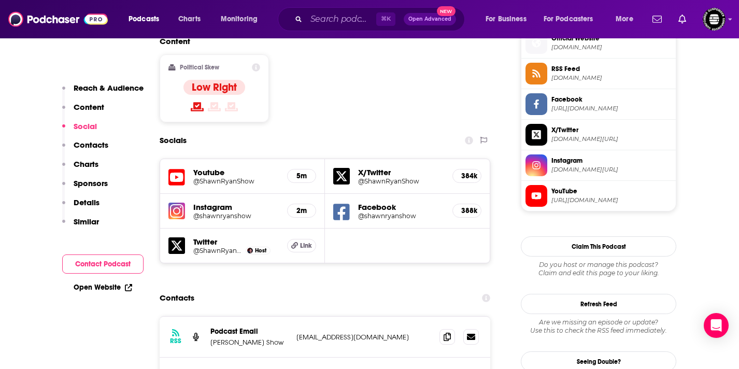
scroll to position [868, 0]
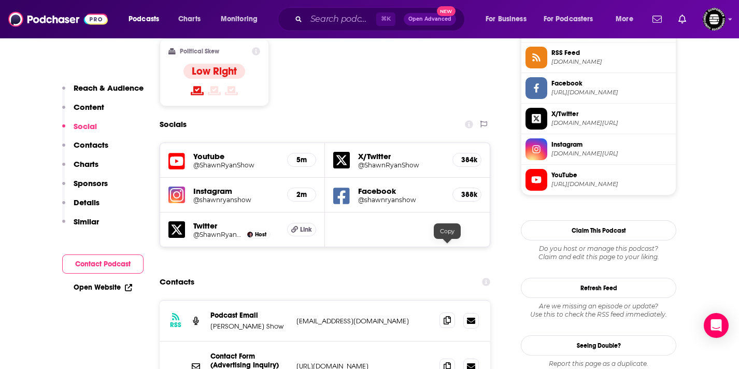
click at [444, 316] on icon at bounding box center [447, 320] width 7 height 8
click at [348, 21] on input "Search podcasts, credits, & more..." at bounding box center [341, 19] width 70 height 17
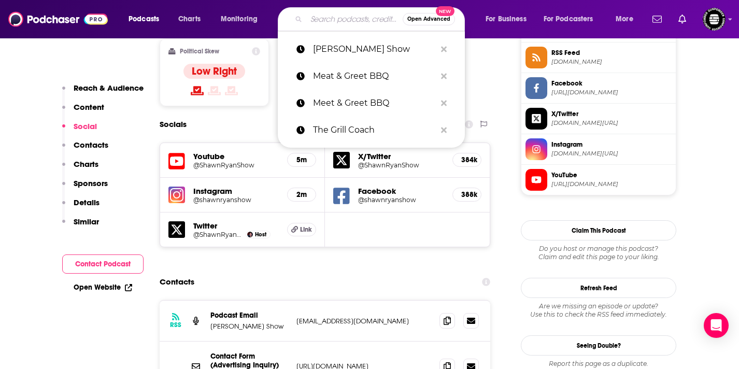
paste input "Stuff You Should Know"
type input "Stuff You Should Know"
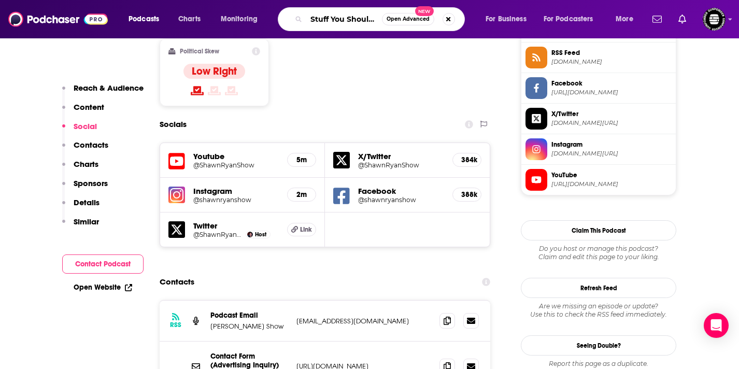
scroll to position [0, 21]
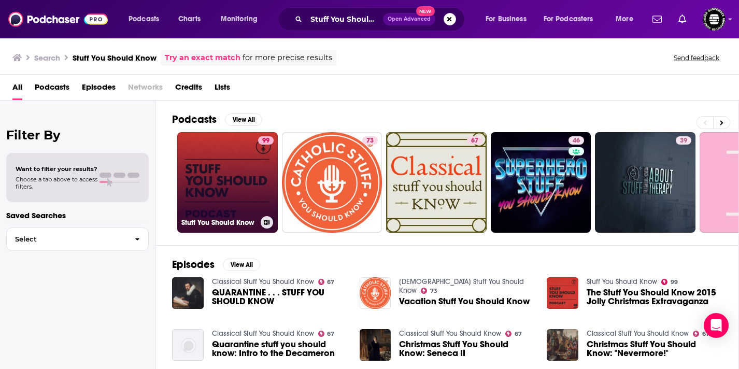
click at [206, 198] on link "99 Stuff You Should Know" at bounding box center [227, 182] width 101 height 101
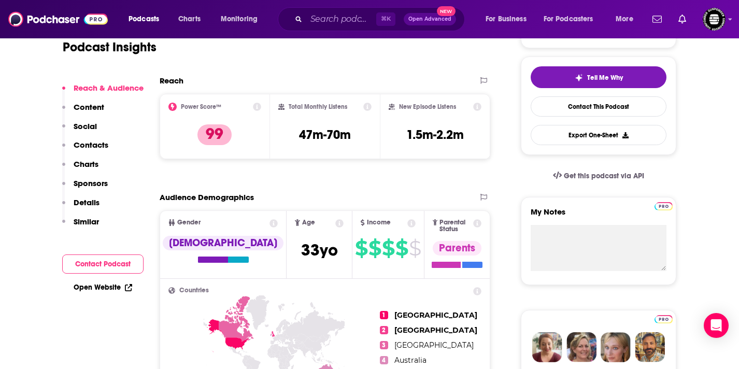
scroll to position [173, 0]
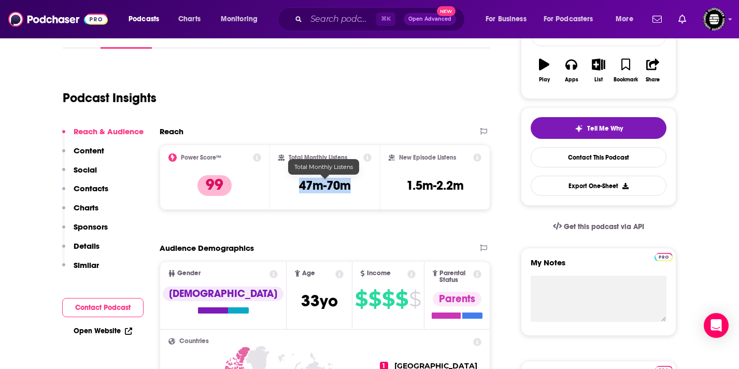
drag, startPoint x: 361, startPoint y: 188, endPoint x: 292, endPoint y: 186, distance: 69.0
click at [292, 186] on div "Total Monthly Listens 47m-70m" at bounding box center [325, 177] width 94 height 48
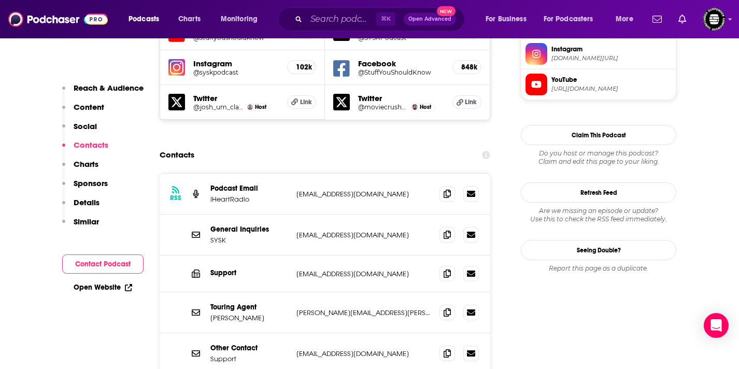
scroll to position [964, 0]
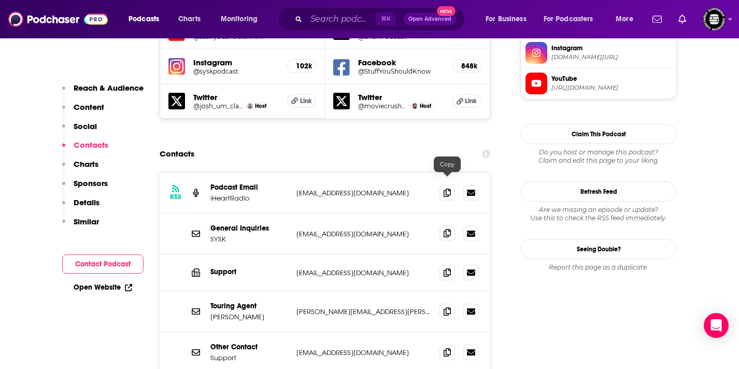
click at [443, 225] on span at bounding box center [447, 233] width 16 height 16
click at [326, 21] on input "Search podcasts, credits, & more..." at bounding box center [341, 19] width 70 height 17
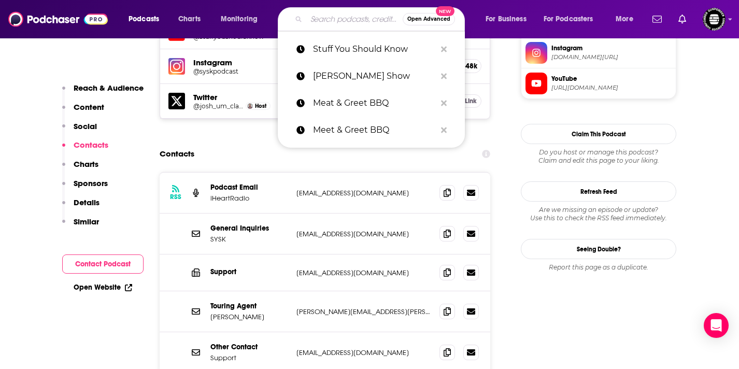
paste input "The Determined Society with Shawn French"
type input "The Determined Society with Shawn French"
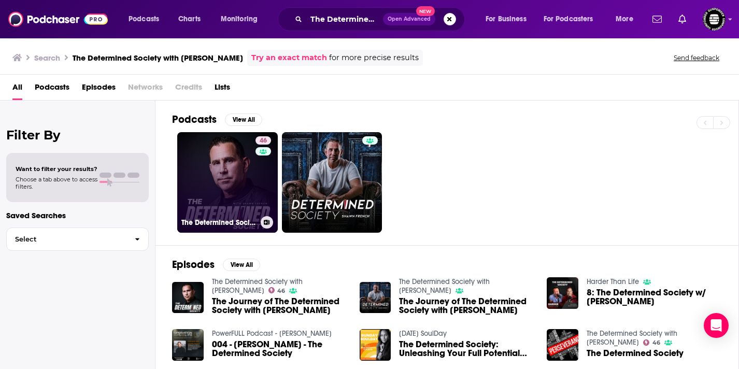
click at [228, 196] on link "46 The Determined Society with Shawn French" at bounding box center [227, 182] width 101 height 101
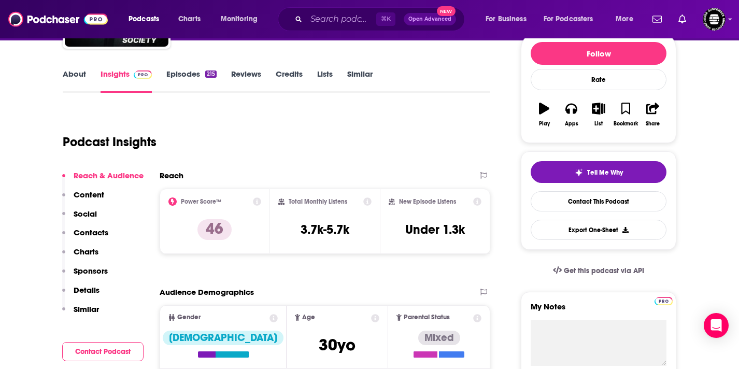
scroll to position [129, 0]
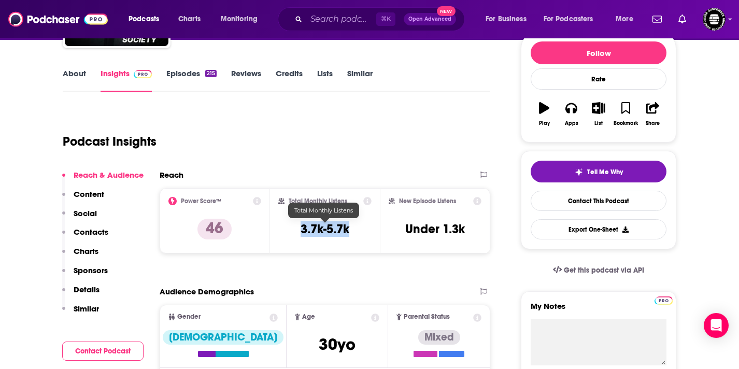
drag, startPoint x: 354, startPoint y: 231, endPoint x: 302, endPoint y: 230, distance: 52.4
click at [302, 230] on div "Total Monthly Listens 3.7k-5.7k" at bounding box center [325, 221] width 94 height 48
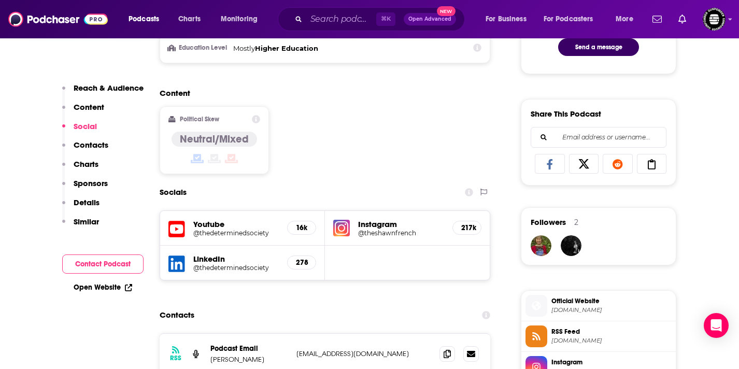
scroll to position [710, 0]
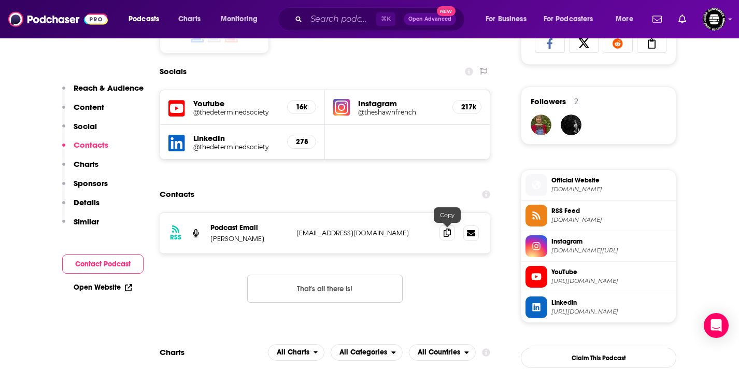
click at [441, 233] on span at bounding box center [447, 233] width 16 height 16
click at [340, 16] on input "Search podcasts, credits, & more..." at bounding box center [341, 19] width 70 height 17
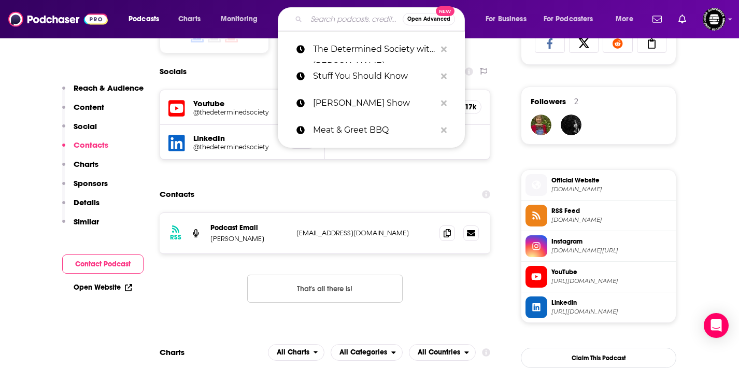
paste input "American Potential"
type input "American Potential"
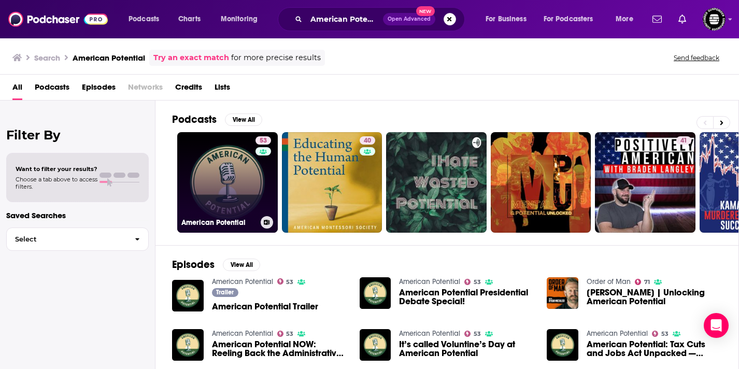
click at [238, 175] on link "53 American Potential" at bounding box center [227, 182] width 101 height 101
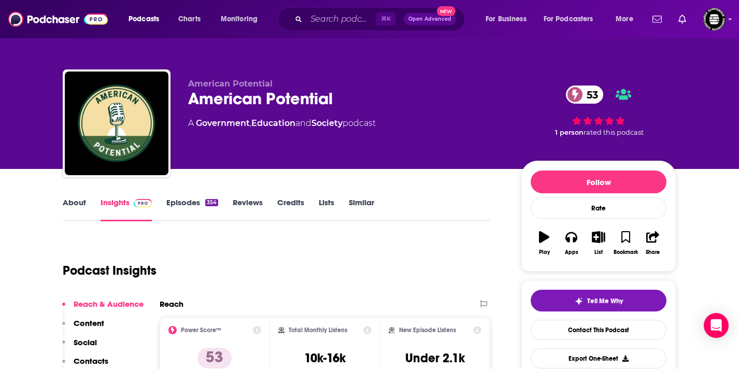
scroll to position [145, 0]
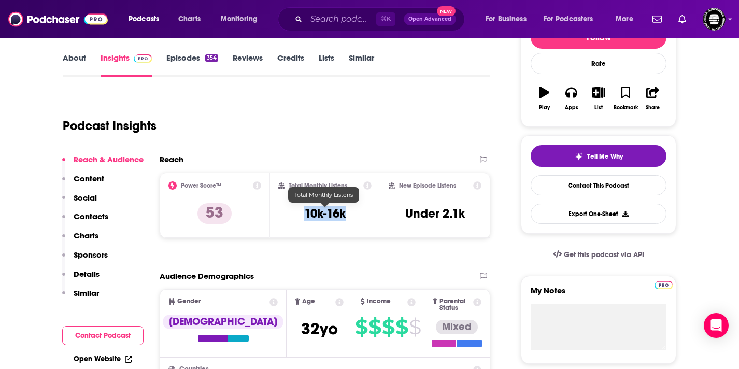
drag, startPoint x: 350, startPoint y: 216, endPoint x: 304, endPoint y: 215, distance: 46.1
click at [304, 215] on div "Total Monthly Listens 10k-16k" at bounding box center [325, 205] width 94 height 48
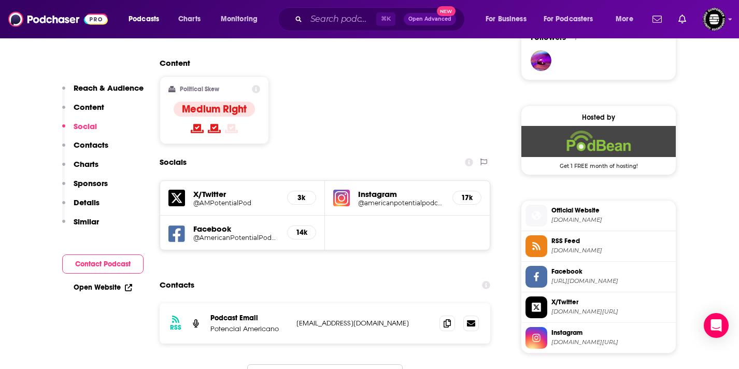
scroll to position [804, 0]
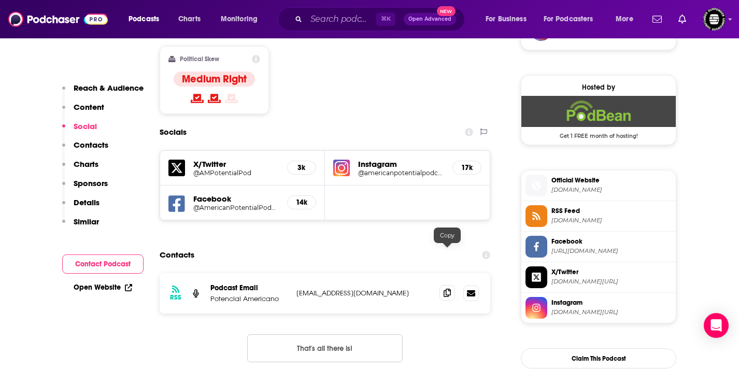
click at [450, 289] on icon at bounding box center [447, 293] width 7 height 8
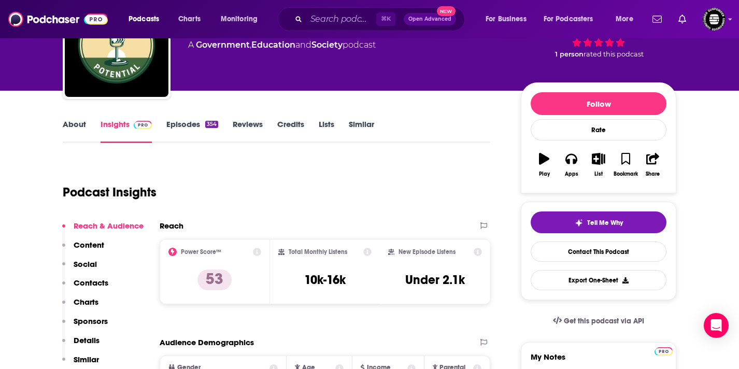
scroll to position [77, 0]
